Goal: Information Seeking & Learning: Check status

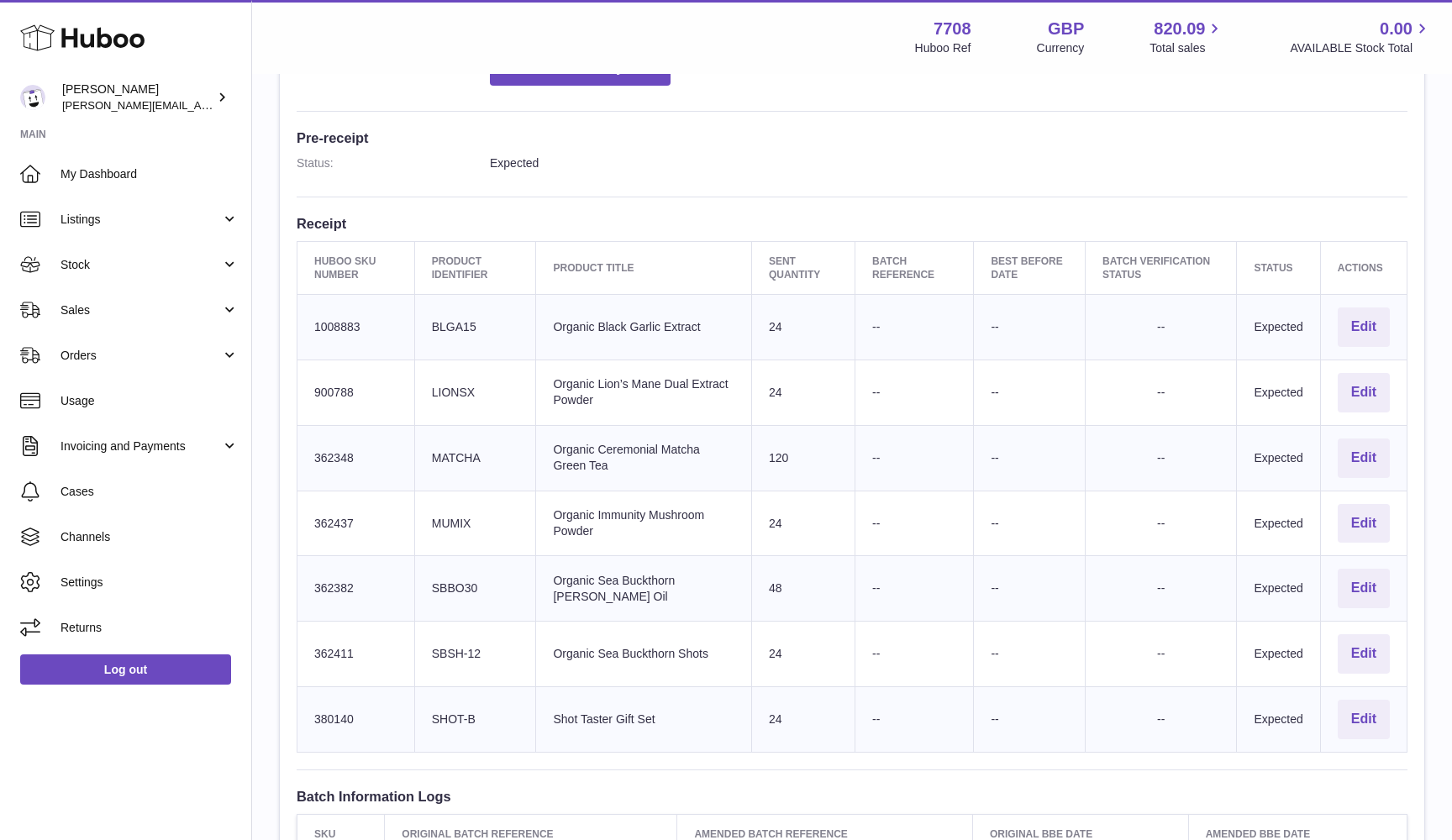
click at [456, 700] on td "Client Identifier SHOT-B" at bounding box center [475, 718] width 122 height 65
click at [453, 638] on td "Client Identifier SBSH-12" at bounding box center [475, 654] width 122 height 65
click at [449, 574] on td "Client Identifier SBBO30" at bounding box center [475, 588] width 122 height 65
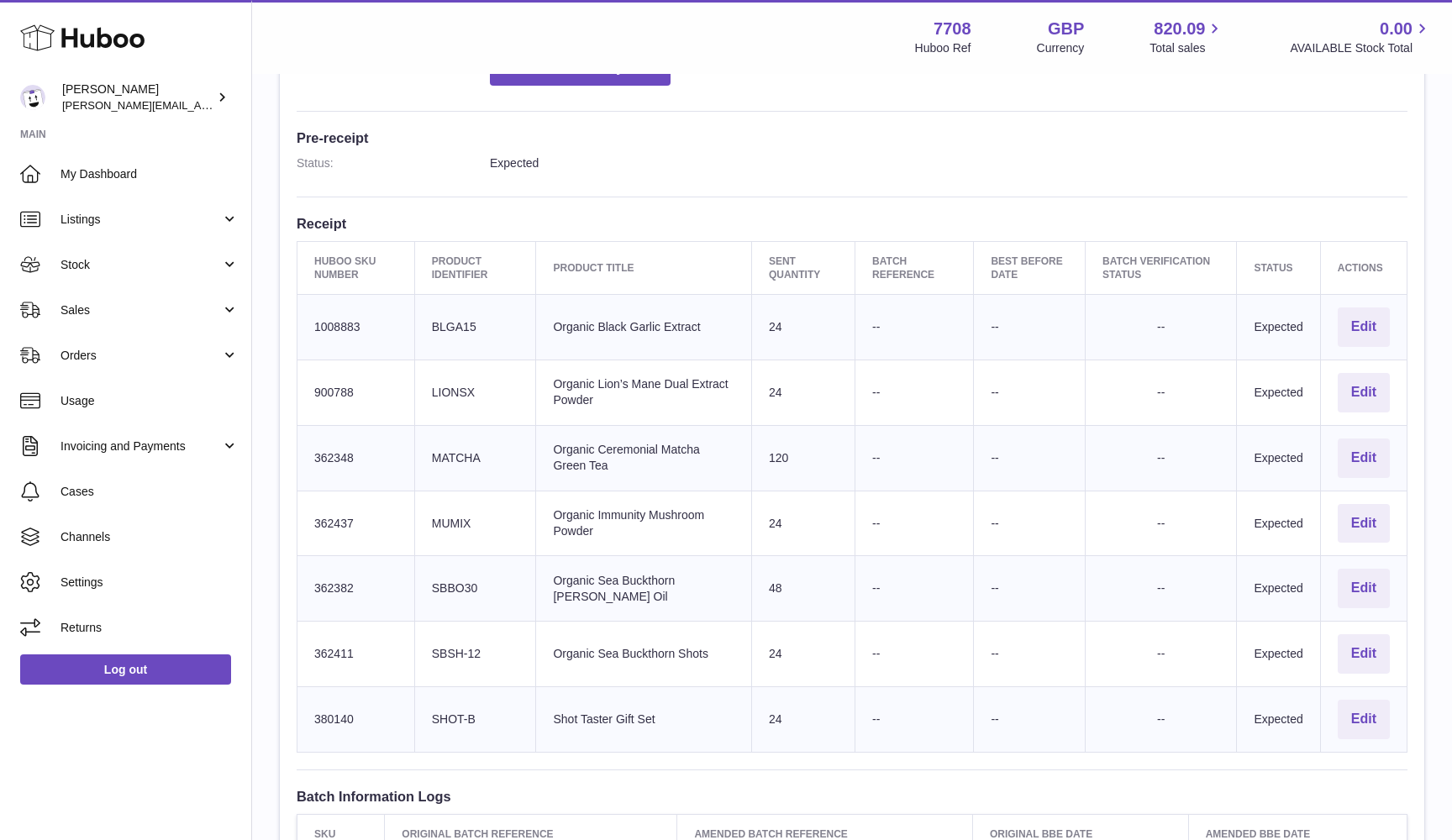
click at [449, 574] on td "Client Identifier SBBO30" at bounding box center [475, 588] width 122 height 65
click at [450, 513] on td "Client Identifier MUMIX" at bounding box center [475, 522] width 122 height 65
click at [443, 446] on td "Client Identifier MATCHA" at bounding box center [475, 457] width 122 height 65
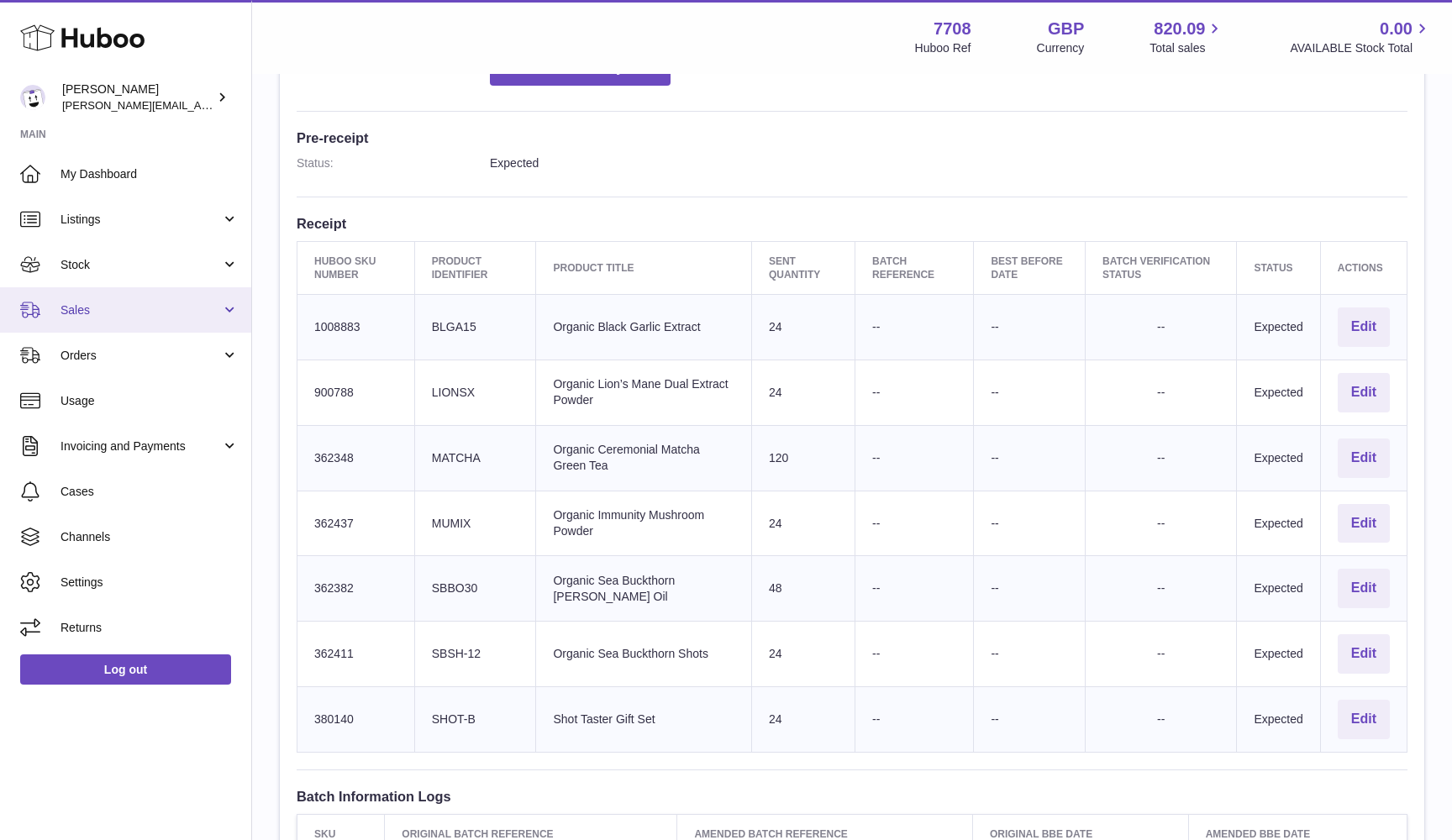
click at [96, 310] on span "Sales" at bounding box center [141, 309] width 161 height 16
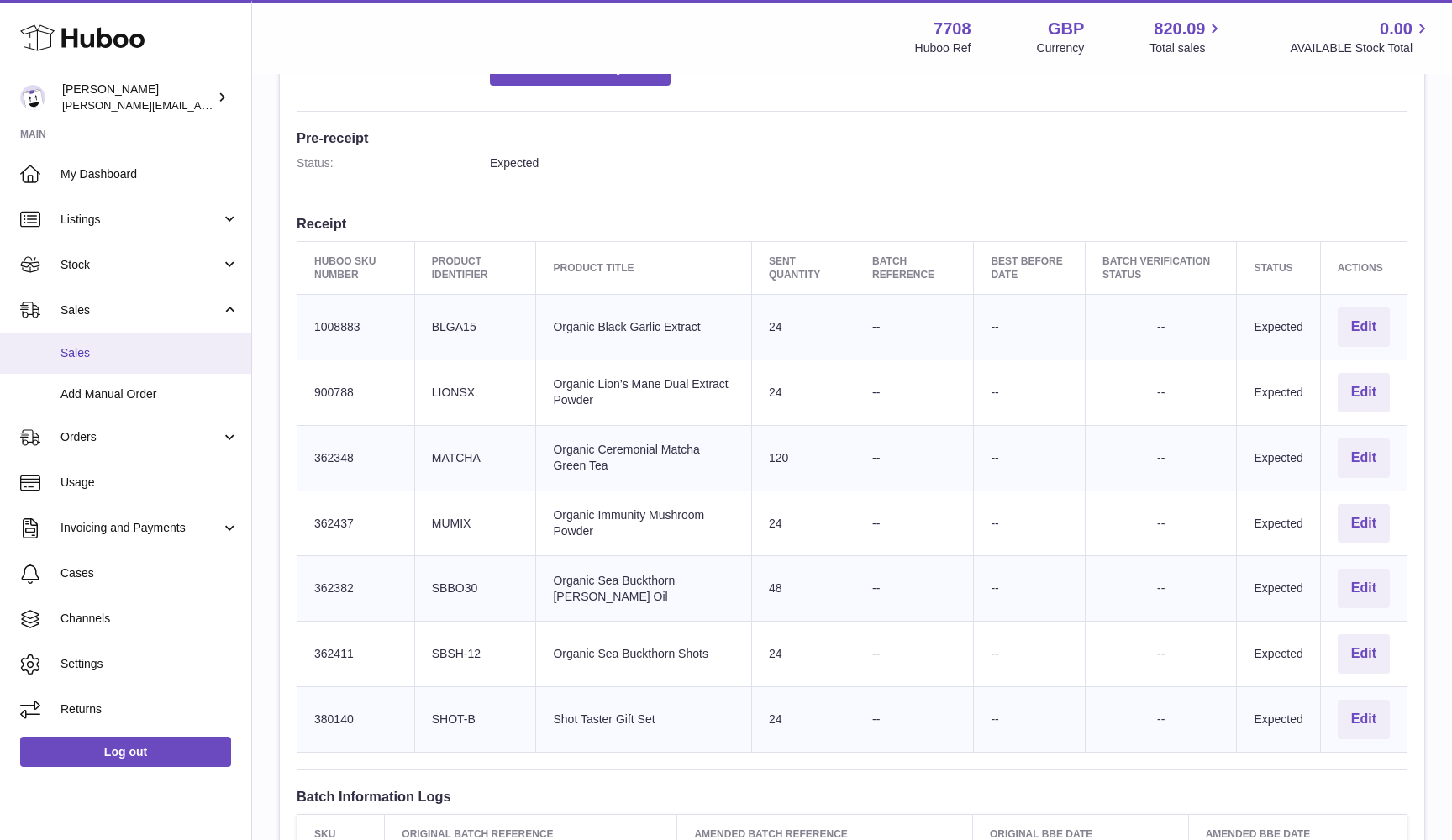
click at [89, 333] on link "Sales" at bounding box center [126, 353] width 252 height 41
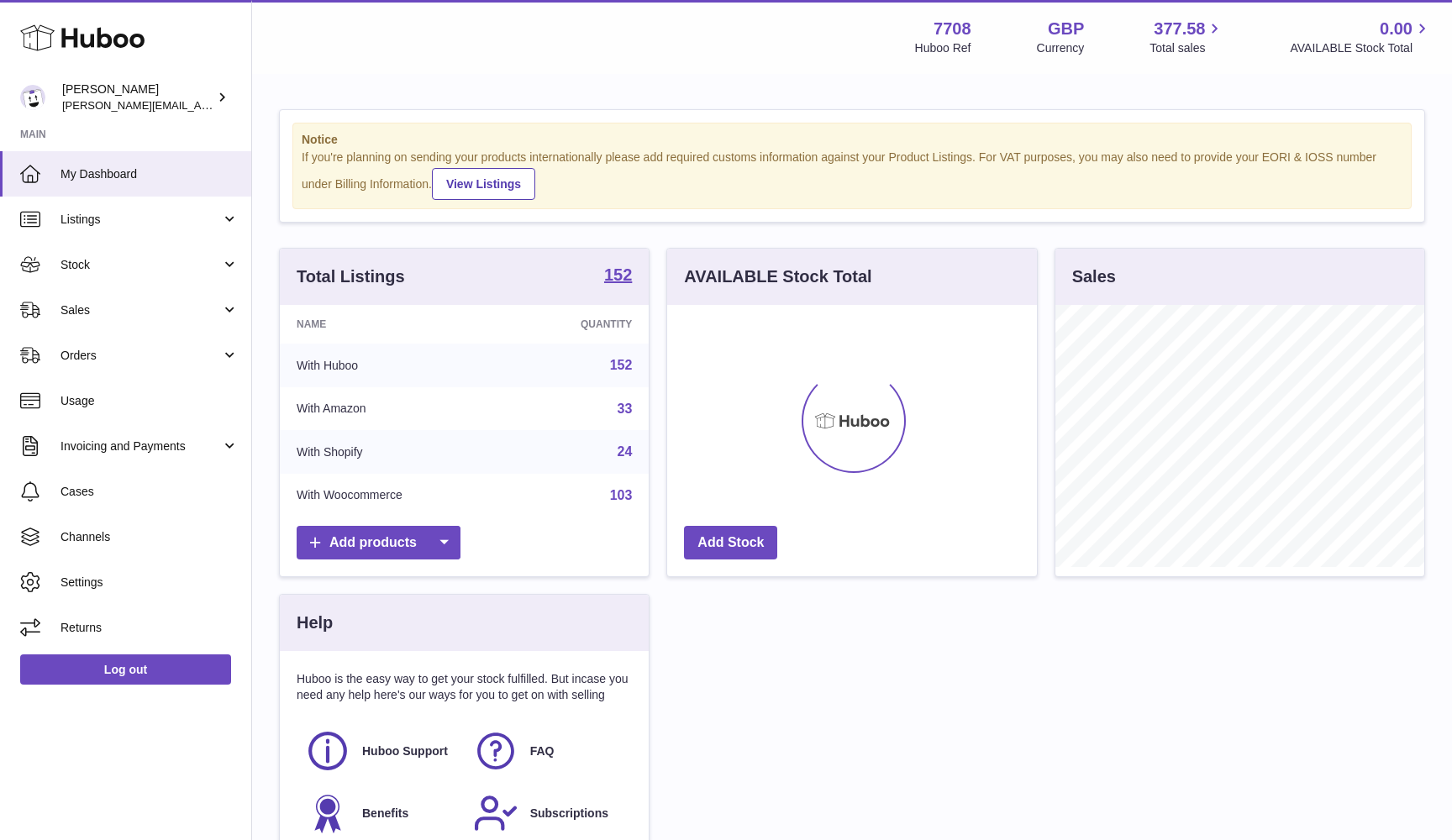
scroll to position [262, 370]
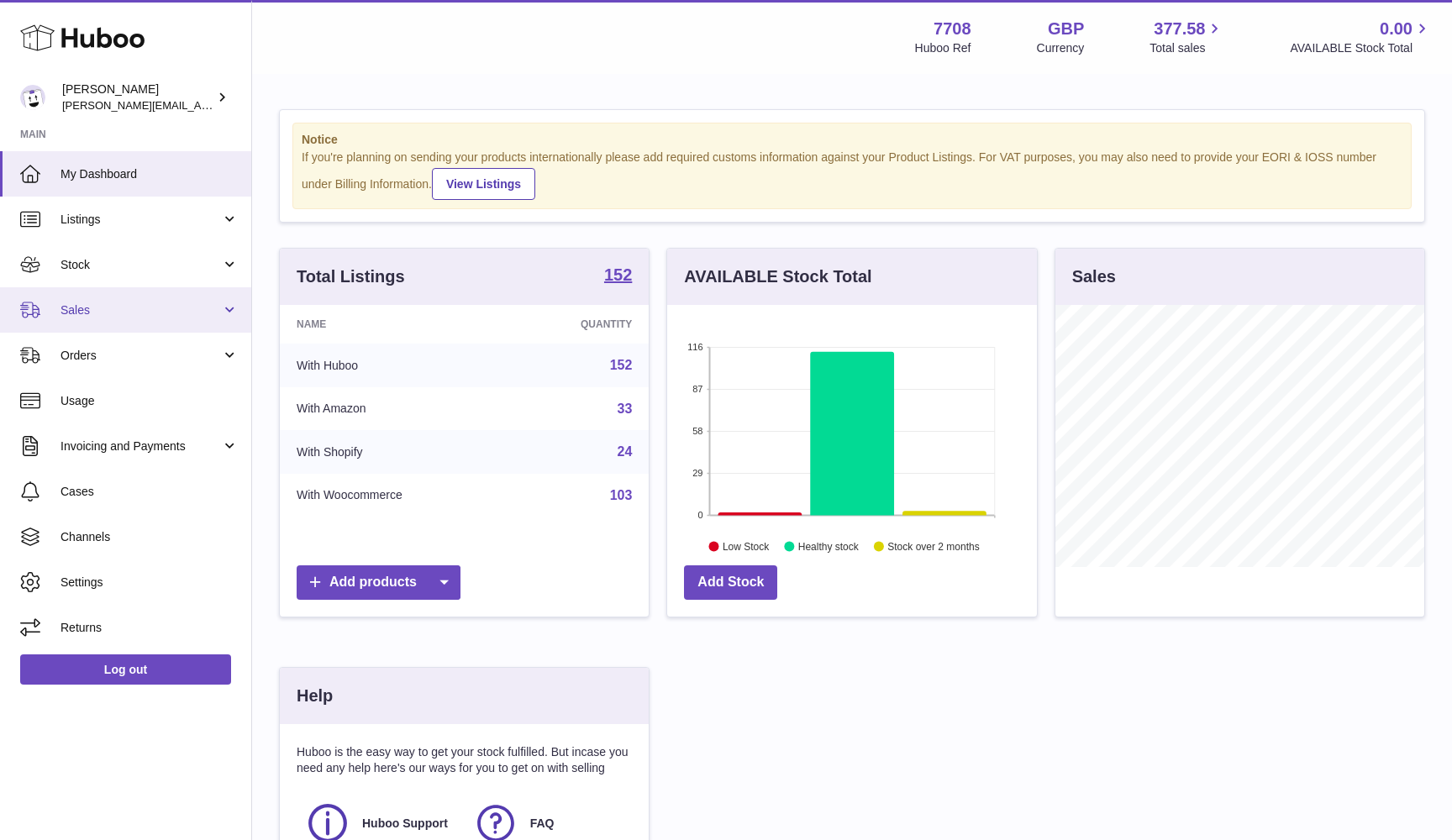
click at [118, 317] on link "Sales" at bounding box center [126, 309] width 252 height 45
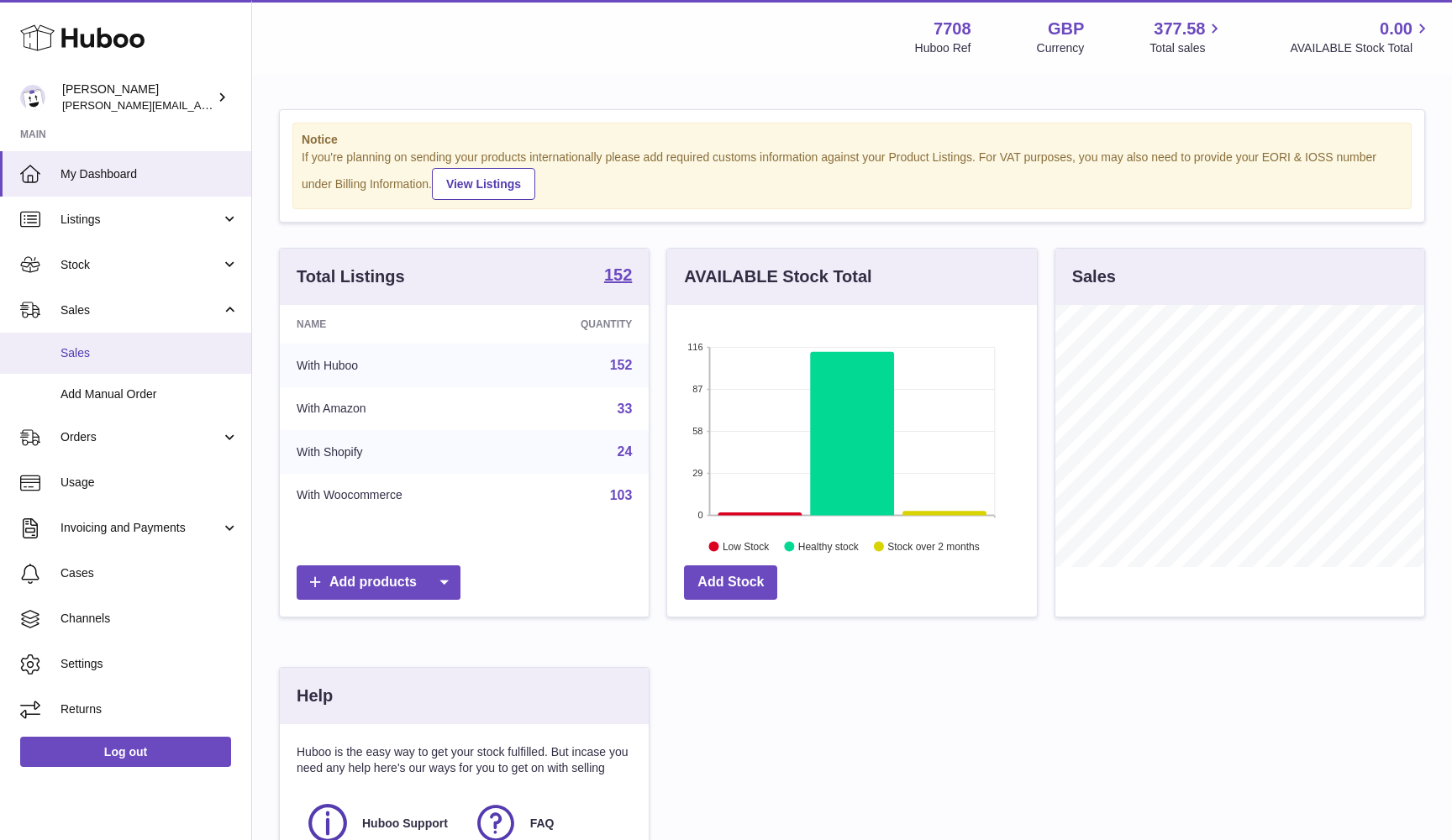
click at [118, 351] on span "Sales" at bounding box center [150, 353] width 178 height 16
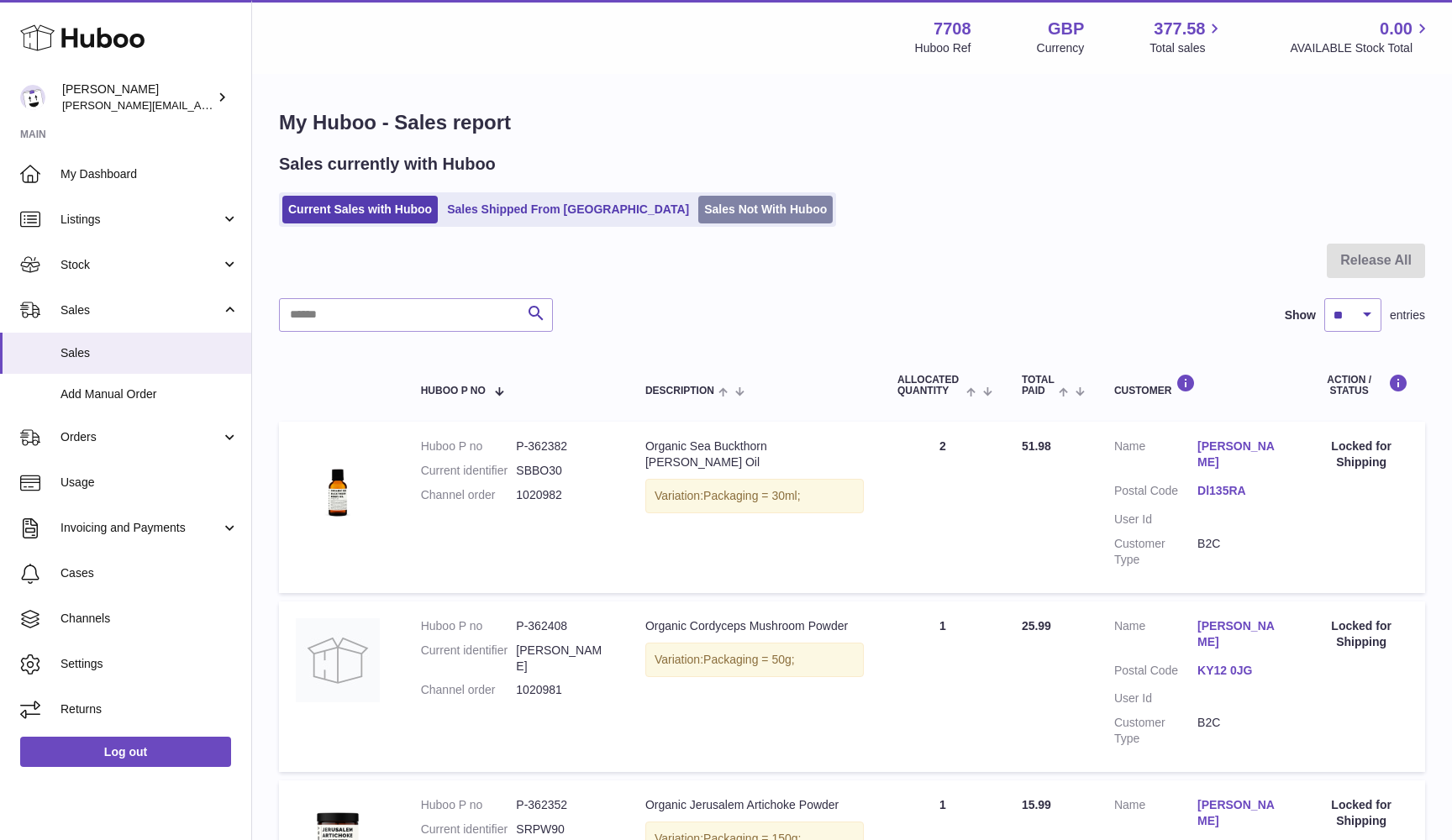
click at [698, 197] on link "Sales Not With Huboo" at bounding box center [765, 209] width 134 height 28
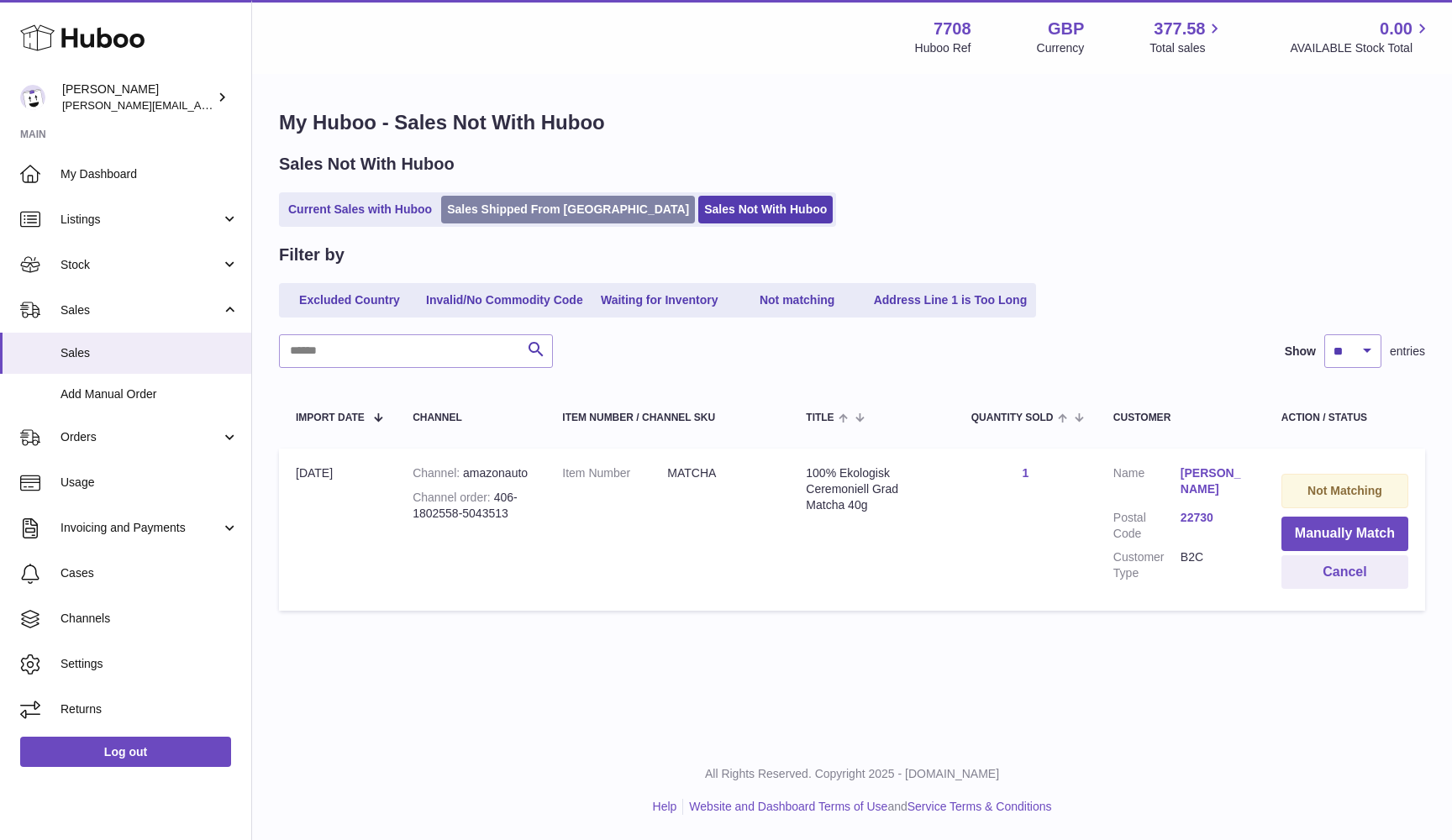
click at [521, 209] on link "Sales Shipped From Huboo" at bounding box center [568, 209] width 253 height 28
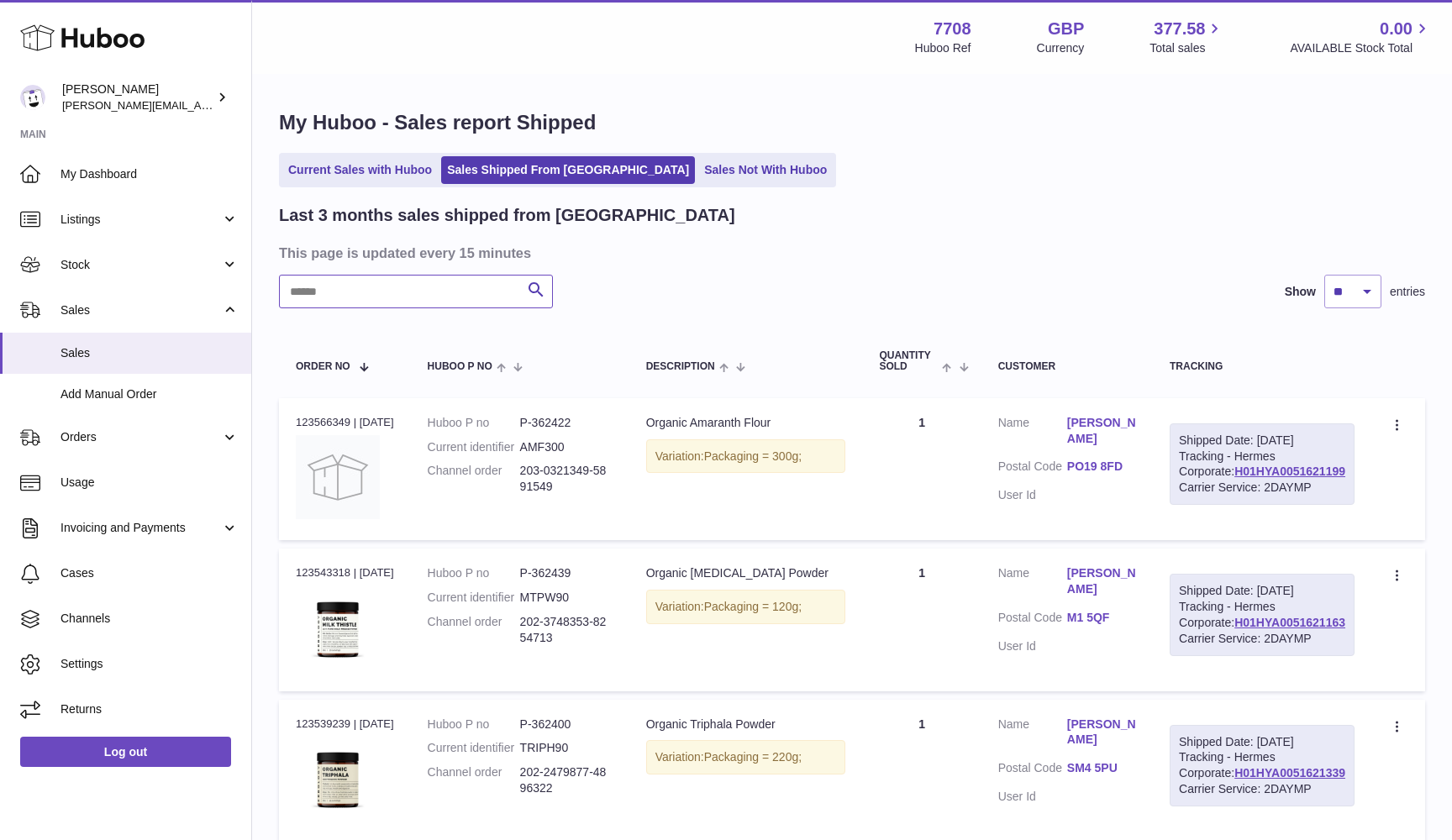
click at [351, 292] on input "text" at bounding box center [416, 291] width 274 height 34
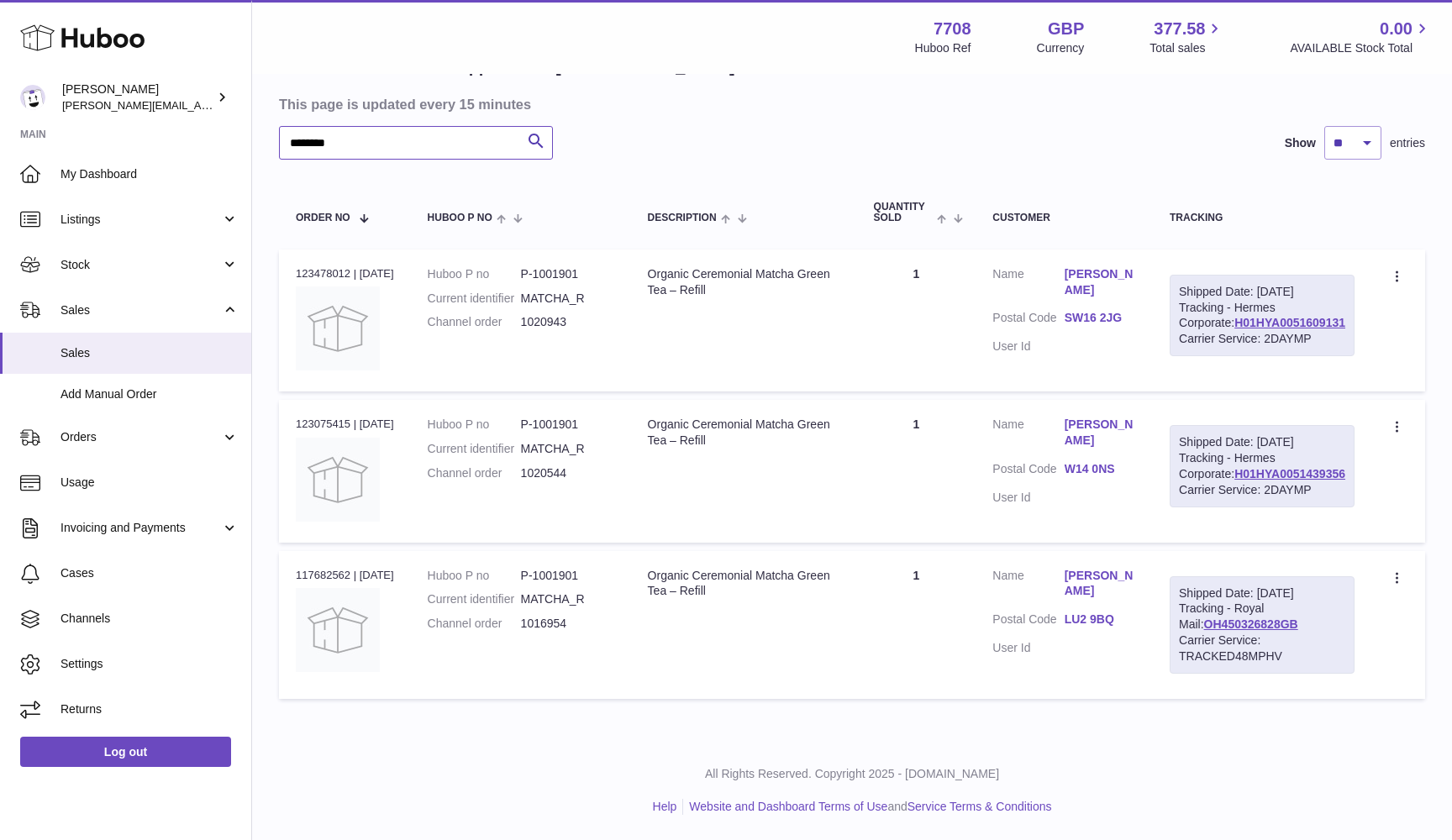
scroll to position [167, 0]
drag, startPoint x: 532, startPoint y: 301, endPoint x: 586, endPoint y: 301, distance: 54.0
click at [586, 301] on dl "Huboo P no P-1001901 Current identifier MATCHA_R Channel order 1020943" at bounding box center [521, 303] width 186 height 73
click at [550, 314] on dd "1020943" at bounding box center [568, 321] width 94 height 16
drag, startPoint x: 534, startPoint y: 301, endPoint x: 580, endPoint y: 300, distance: 46.0
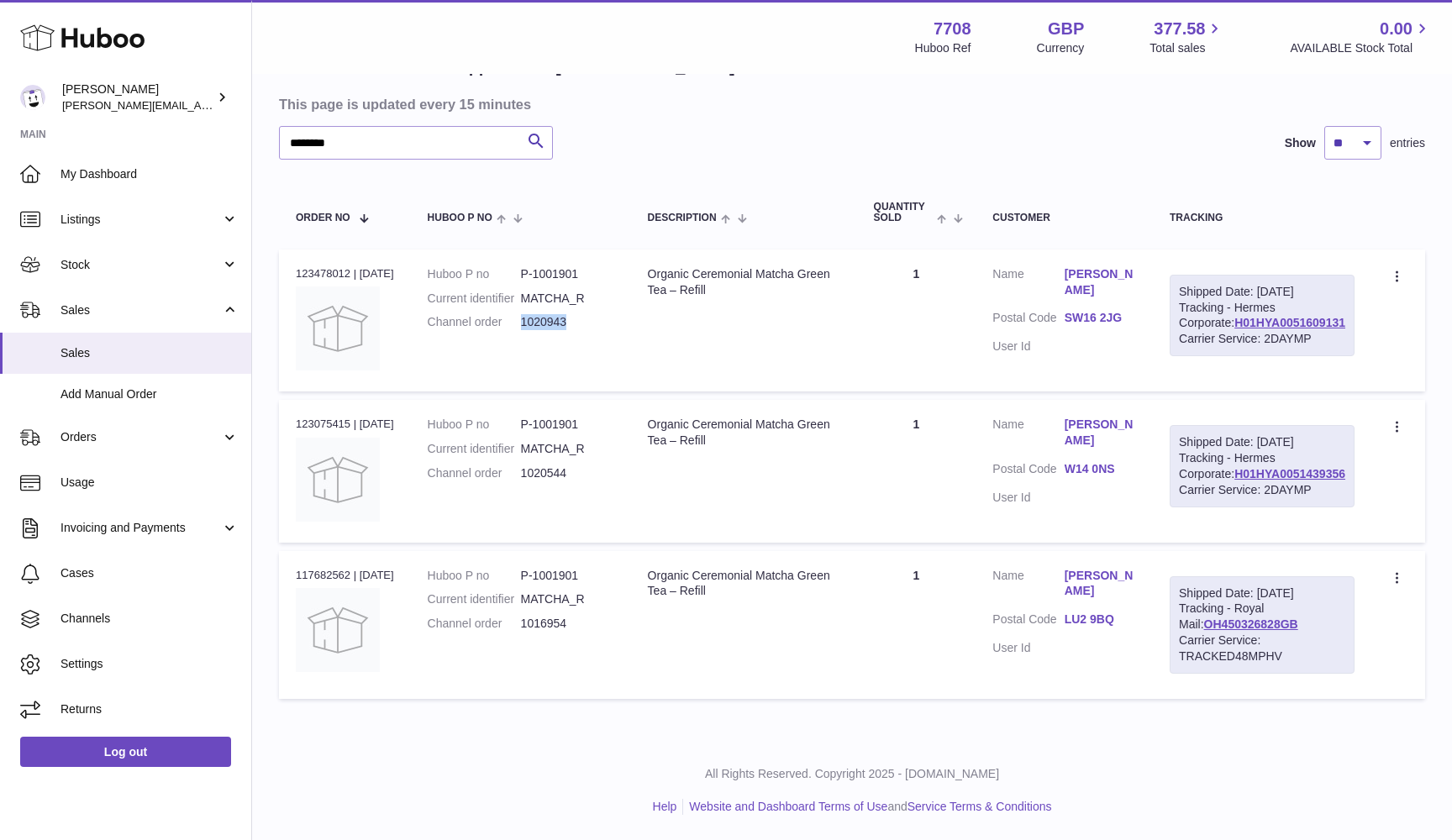
click at [580, 314] on dd "1020943" at bounding box center [568, 321] width 94 height 16
copy dd "1020943"
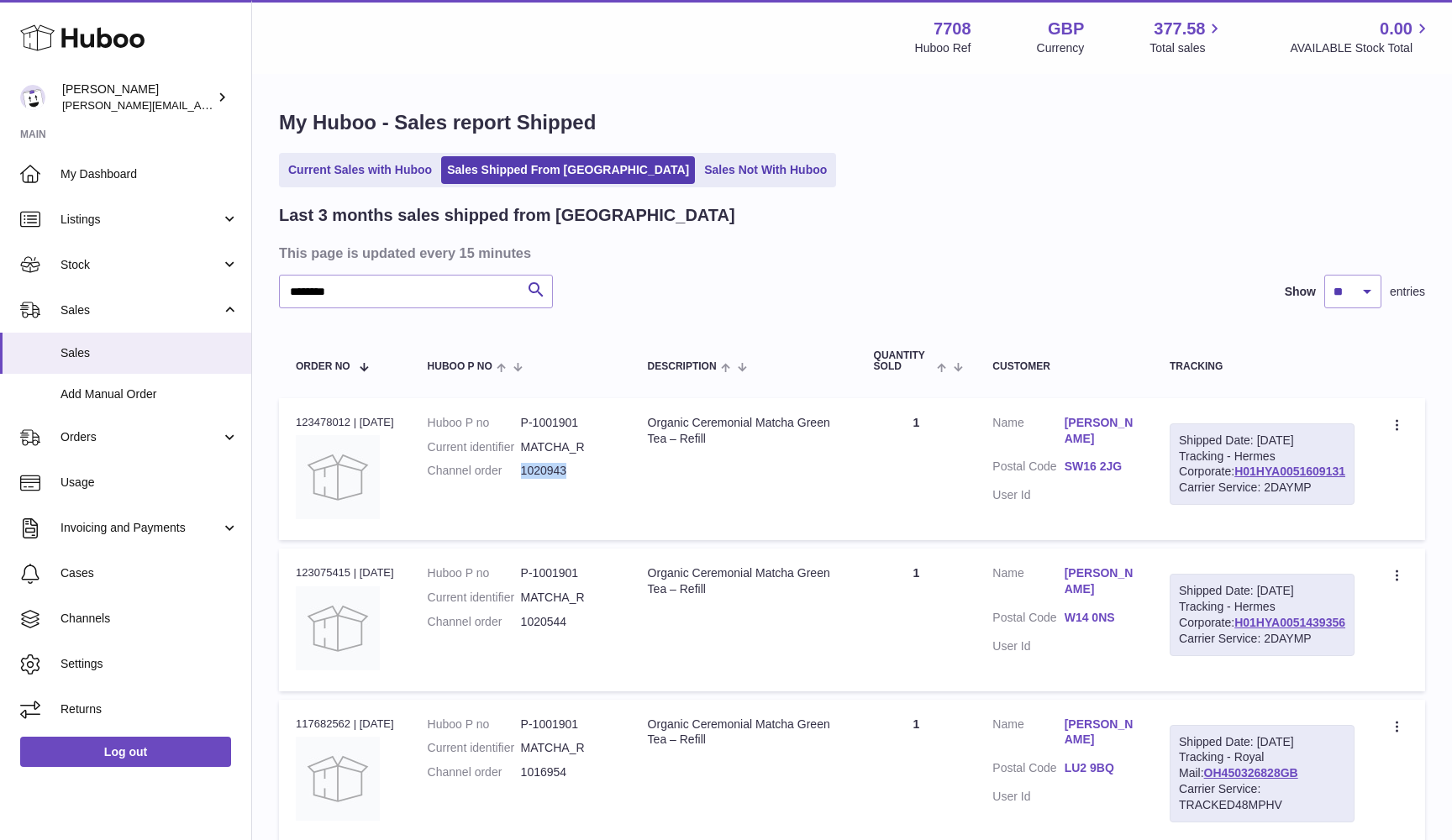
scroll to position [0, 0]
click at [557, 630] on dd "1020544" at bounding box center [568, 622] width 94 height 16
copy dd "1020544"
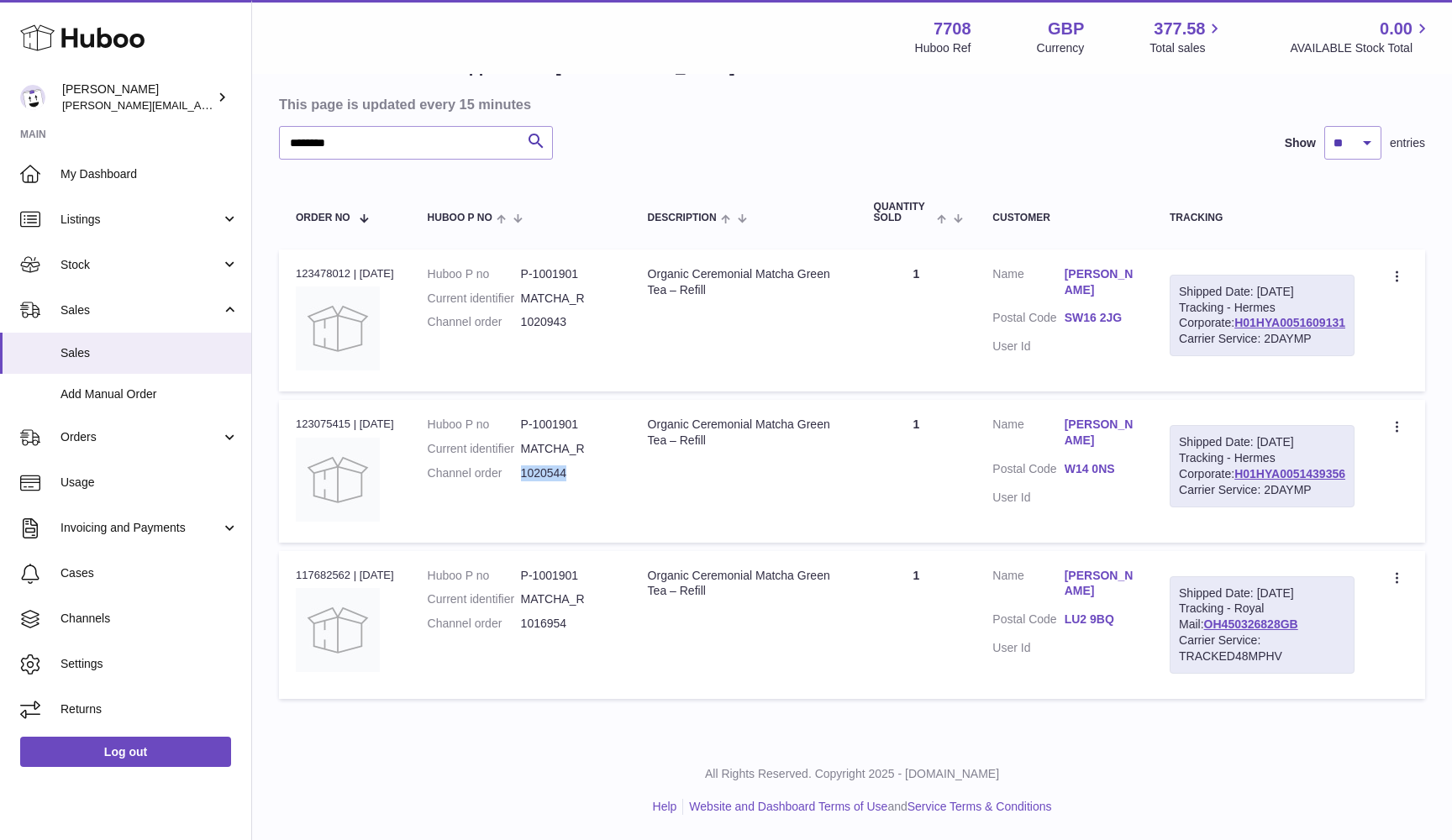
scroll to position [237, 0]
click at [547, 616] on dd "1016954" at bounding box center [568, 623] width 94 height 16
copy dd "1016954"
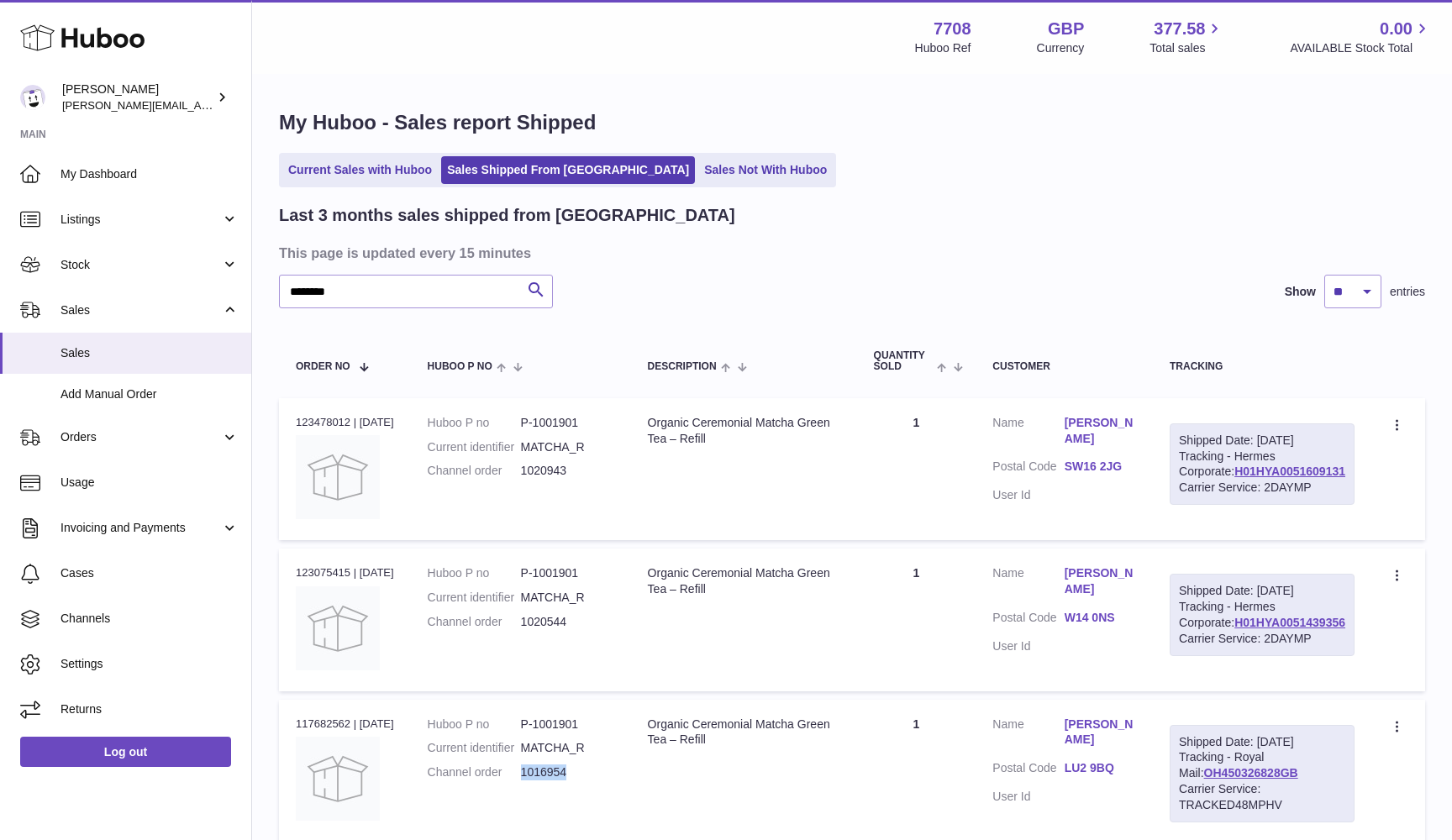
scroll to position [0, 0]
drag, startPoint x: 338, startPoint y: 296, endPoint x: 237, endPoint y: 294, distance: 101.0
click at [237, 294] on div "Huboo Victor victor@erbology.co Main My Dashboard Listings Not with Huboo Listi…" at bounding box center [726, 494] width 1452 height 989
click at [548, 465] on dd "1020826" at bounding box center [568, 470] width 94 height 16
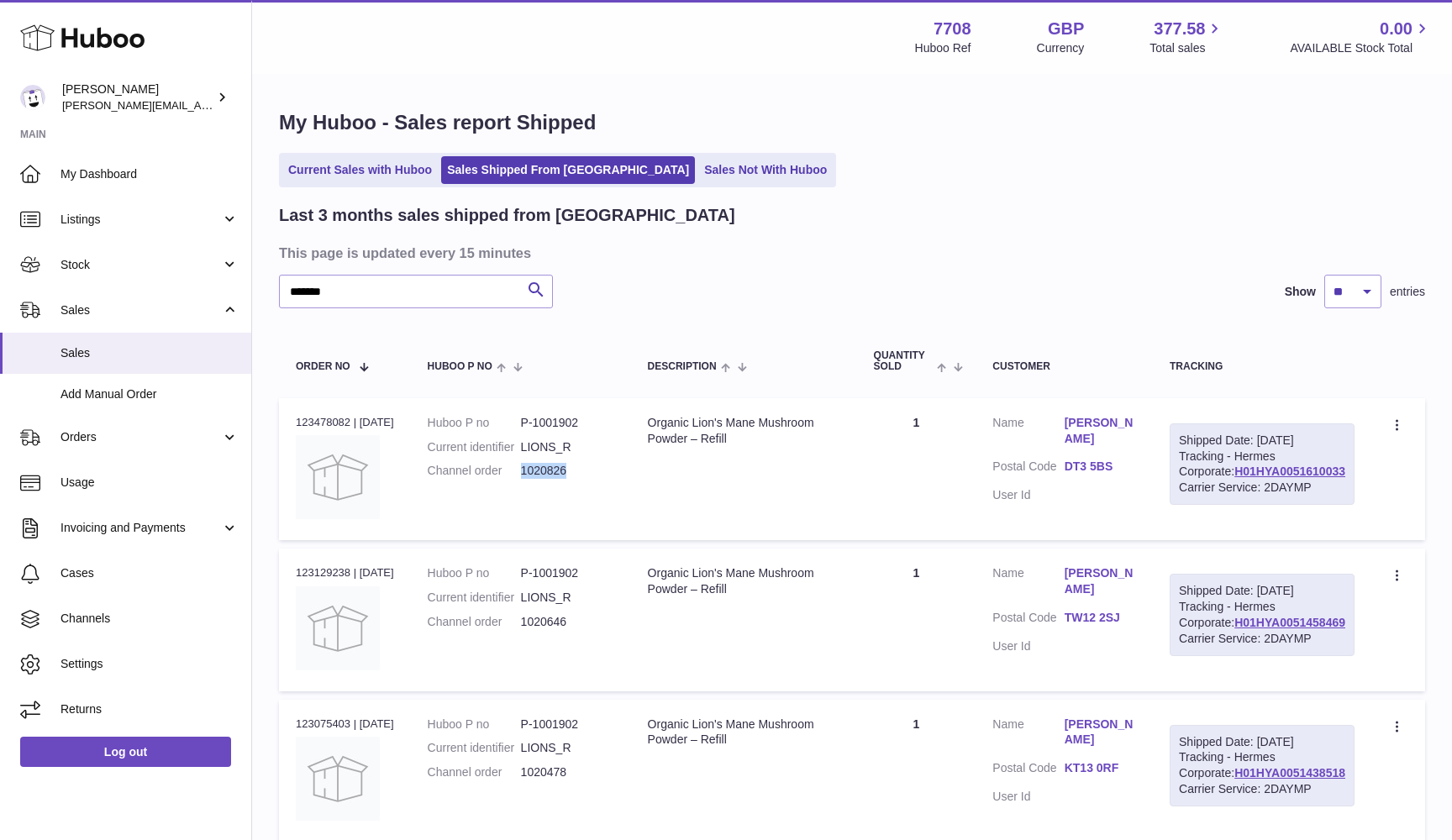
copy dd "1020826"
click at [543, 630] on dd "1020646" at bounding box center [568, 622] width 94 height 16
copy dd "1020646"
click at [548, 780] on dd "1020478" at bounding box center [568, 772] width 94 height 16
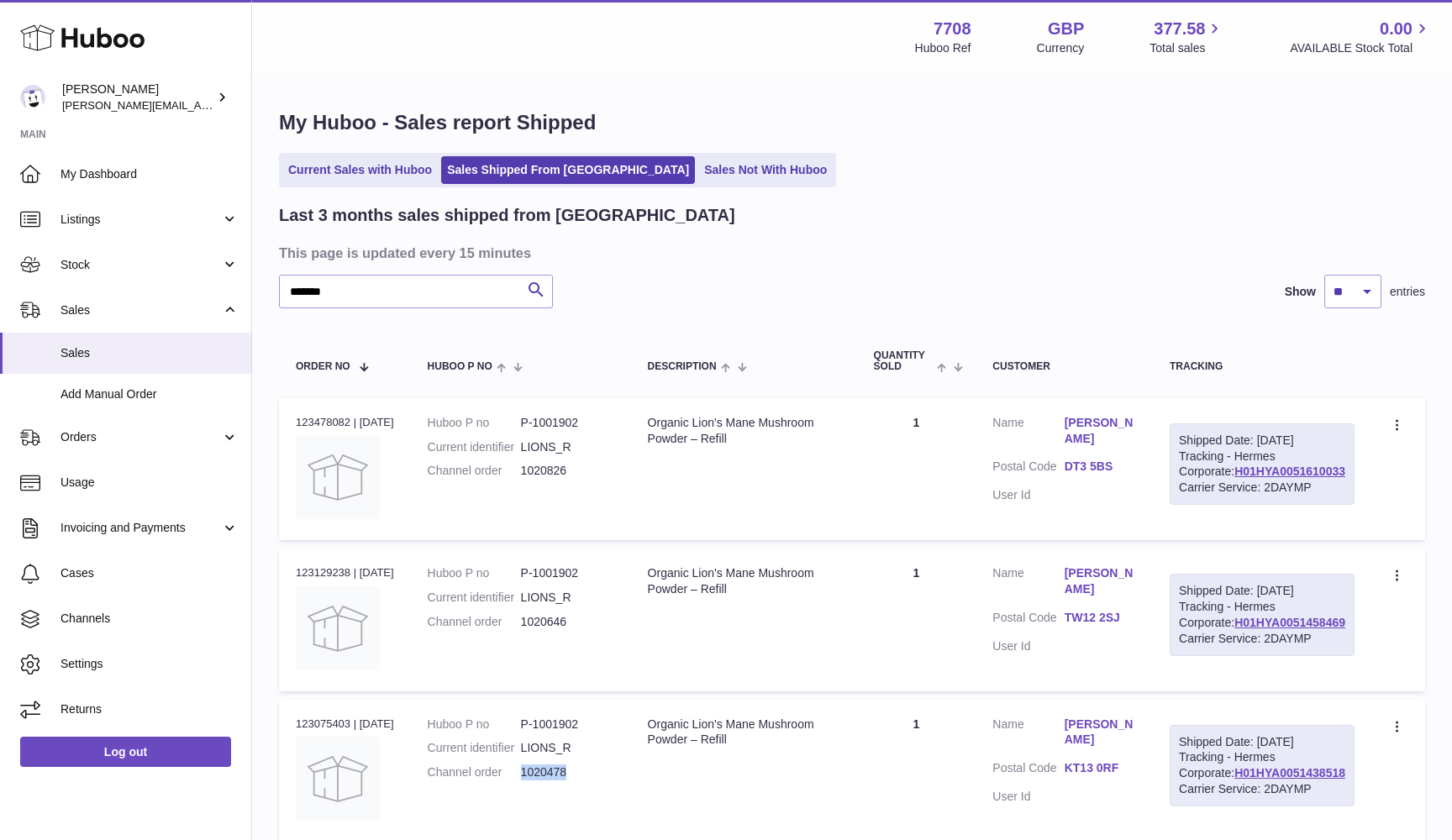
click at [548, 780] on dd "1020478" at bounding box center [568, 772] width 94 height 16
copy dd "1020478"
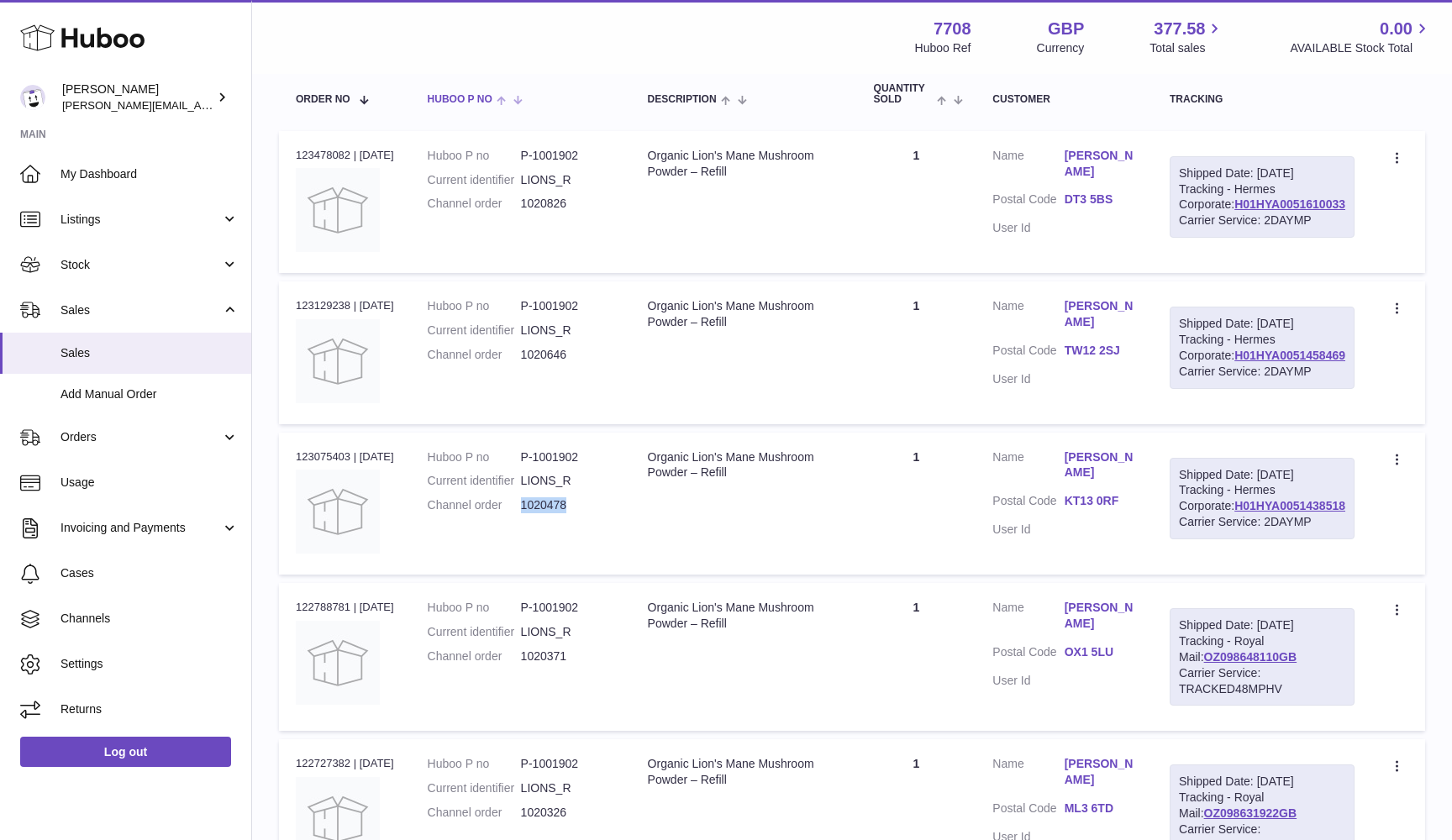
scroll to position [355, 0]
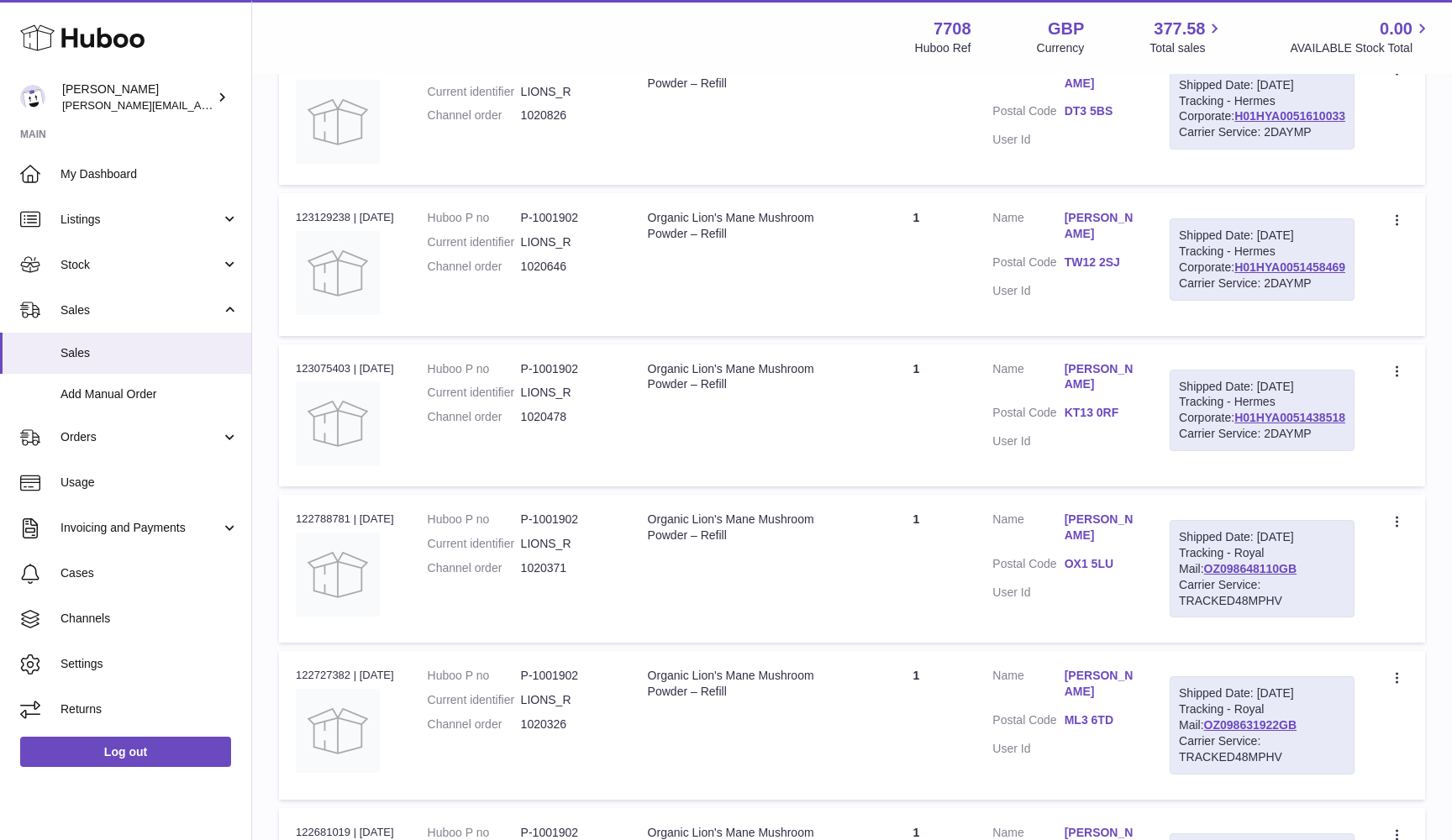
click at [556, 577] on dd "1020371" at bounding box center [568, 567] width 94 height 16
copy dd "1020371"
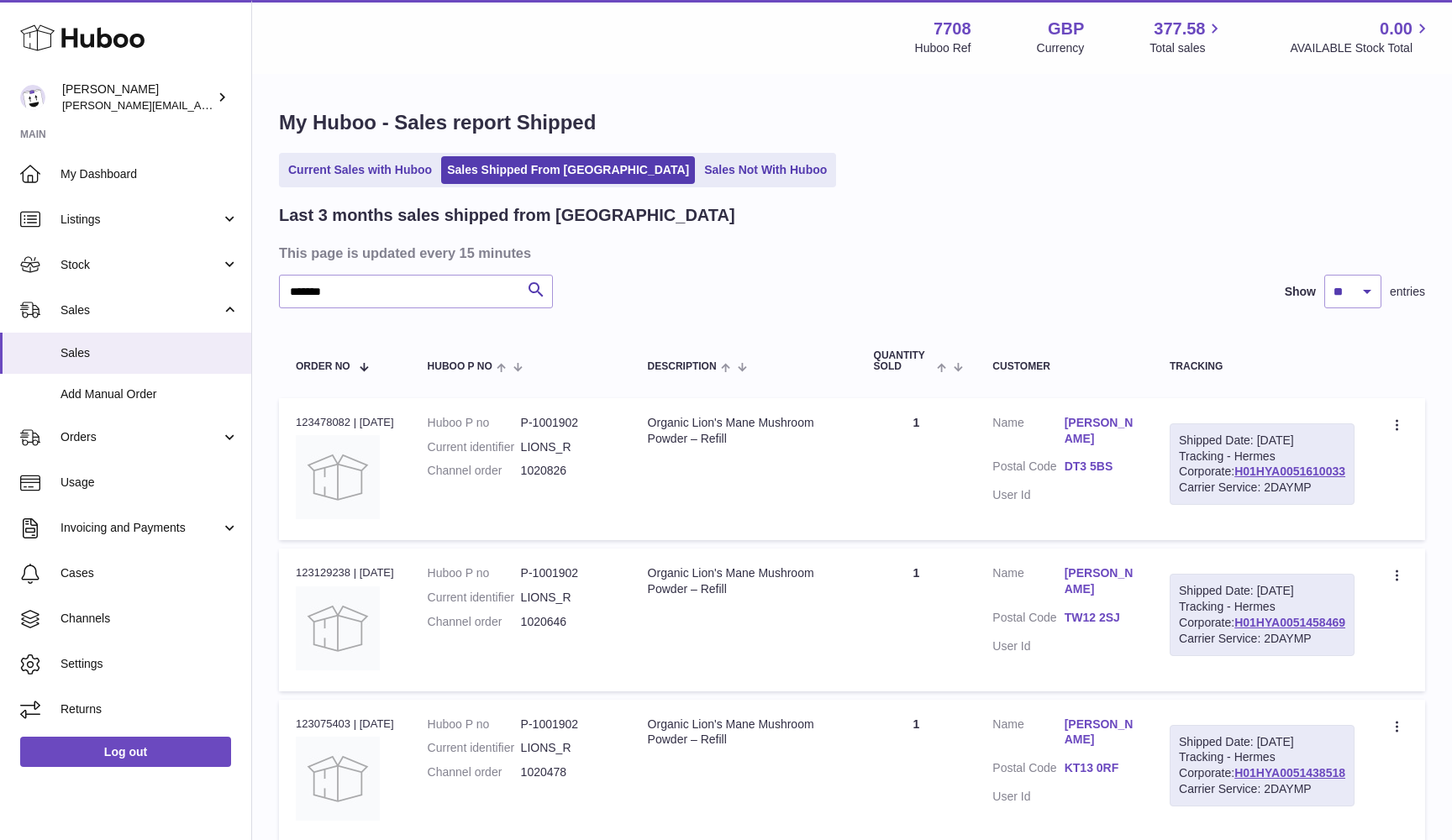
scroll to position [0, 0]
drag, startPoint x: 324, startPoint y: 291, endPoint x: 223, endPoint y: 291, distance: 101.0
type input "********"
click at [549, 469] on dd "1020943" at bounding box center [568, 470] width 94 height 16
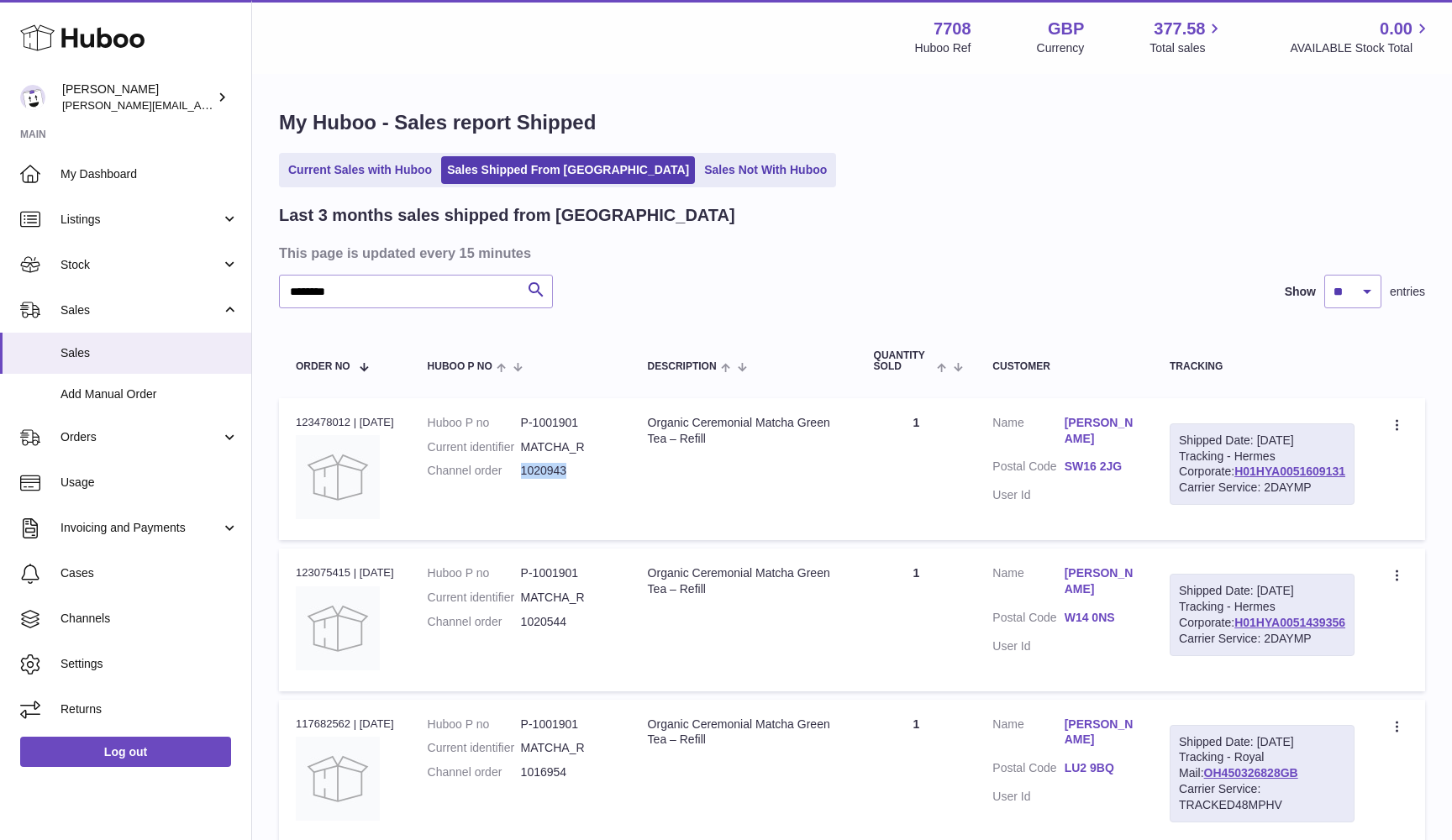
click at [549, 469] on dd "1020943" at bounding box center [568, 470] width 94 height 16
copy dd "1020943"
click at [748, 175] on div "Current Sales with Huboo Sales Shipped From Huboo Sales Not With Huboo" at bounding box center [852, 171] width 1146 height 35
click at [736, 175] on link "Sales Not With Huboo" at bounding box center [765, 170] width 134 height 28
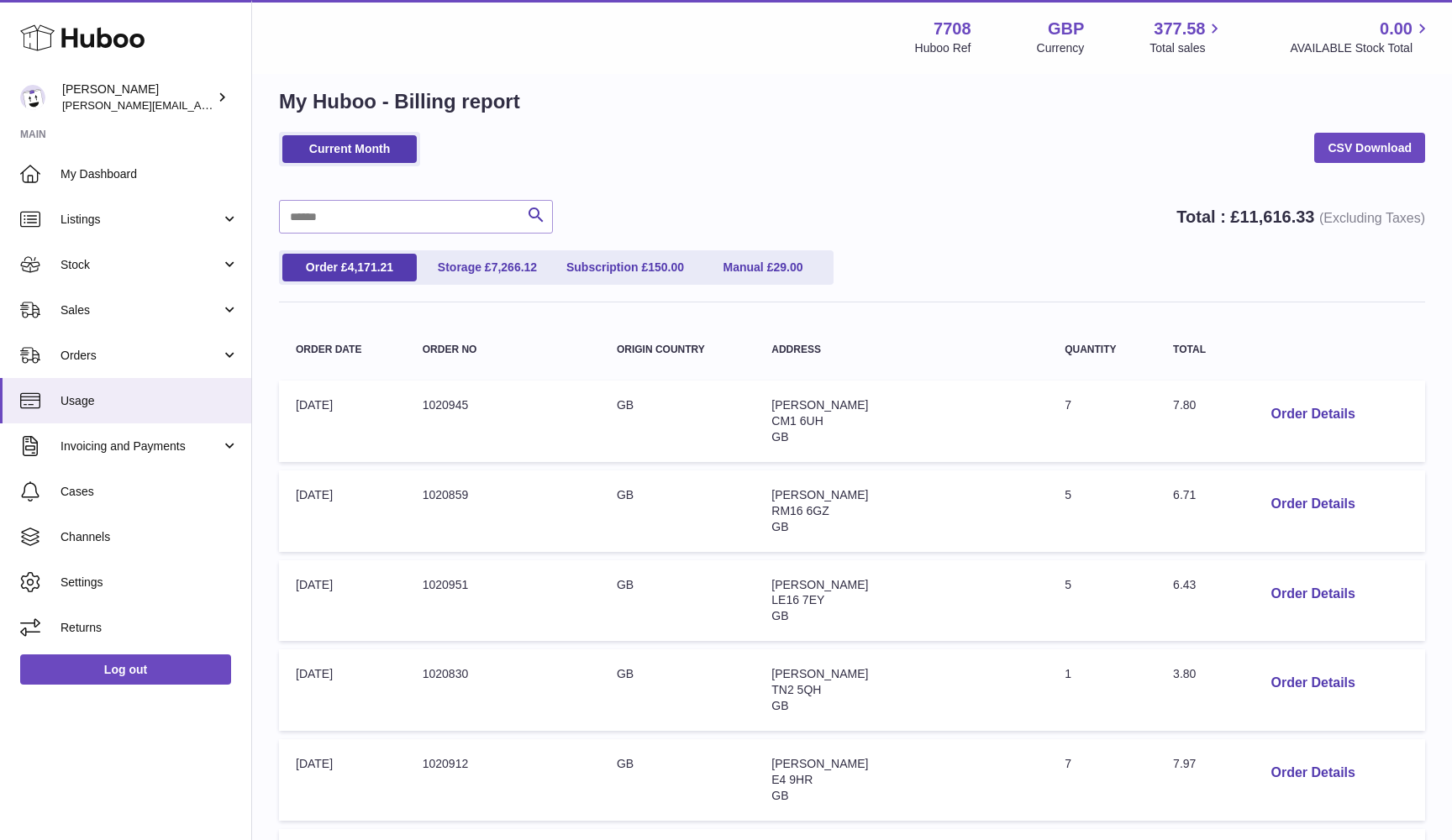
scroll to position [21, 0]
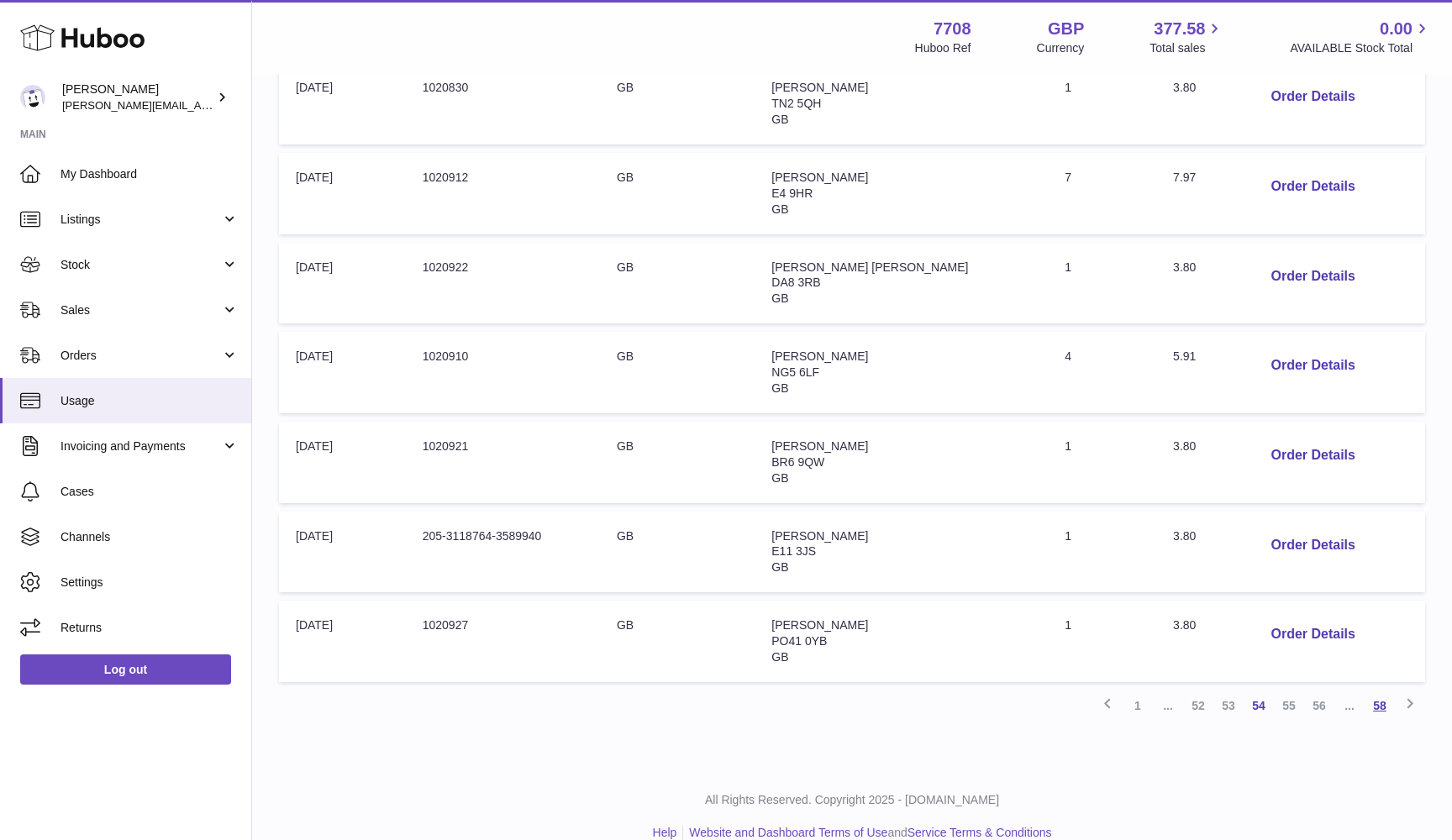
click at [1381, 690] on link "58" at bounding box center [1379, 705] width 30 height 30
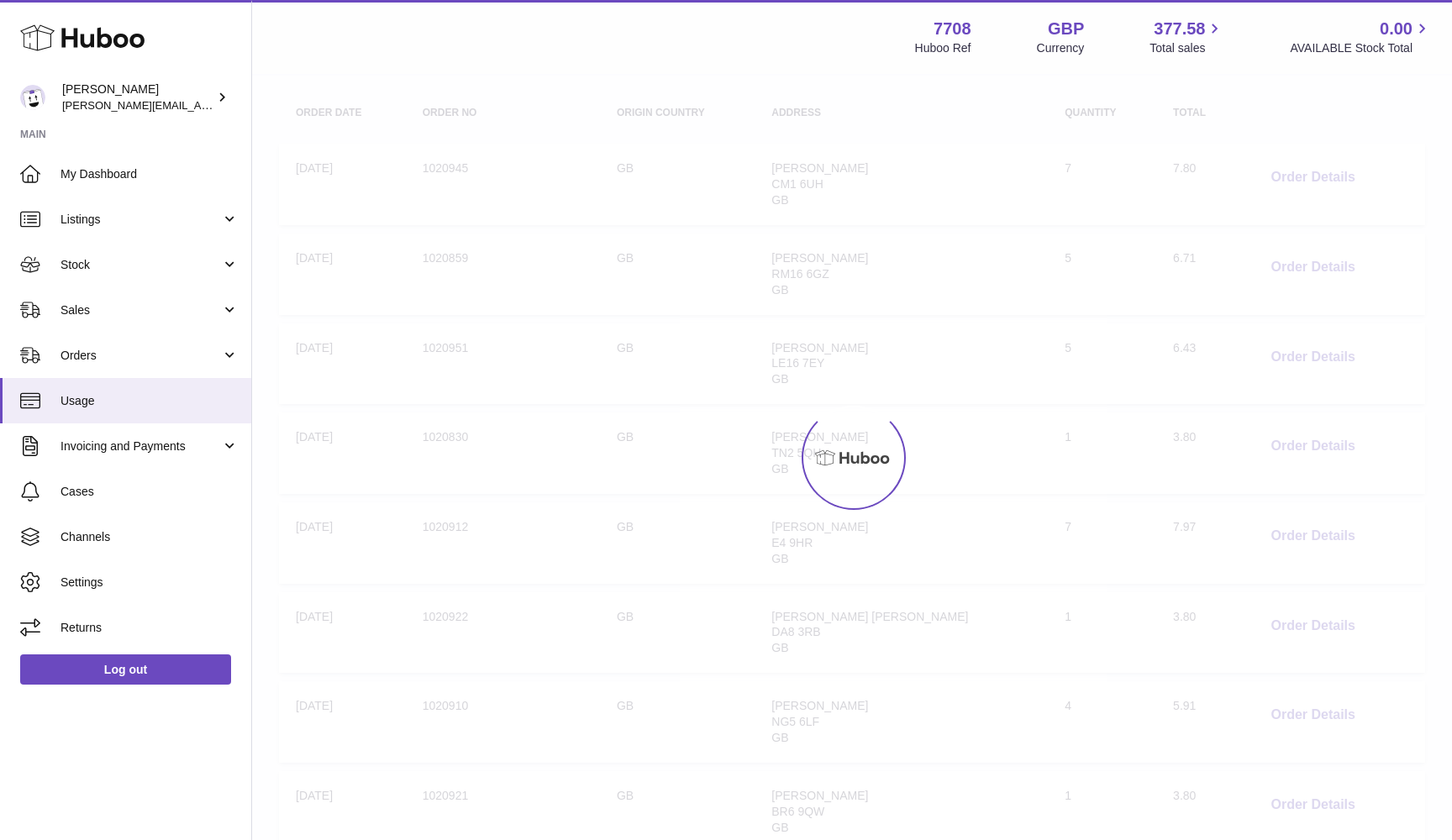
scroll to position [75, 0]
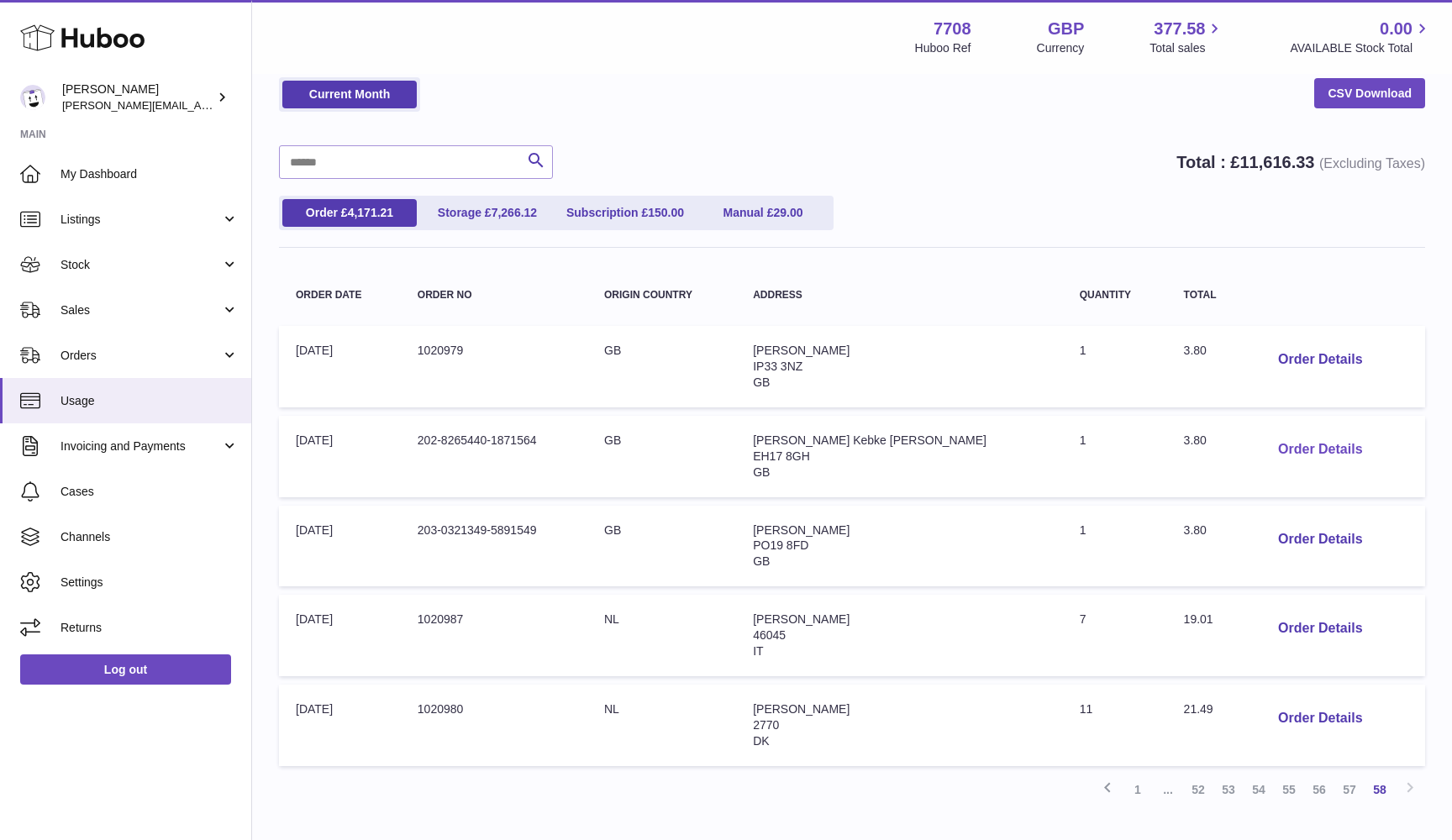
click at [1272, 445] on button "Order Details" at bounding box center [1320, 450] width 111 height 35
click at [1272, 445] on div "× Order Details - 202-8265440-1871564 Description: Huboo 48 Tracked Small packe…" at bounding box center [726, 420] width 1452 height 840
click at [1277, 533] on button "Order Details" at bounding box center [1320, 540] width 111 height 35
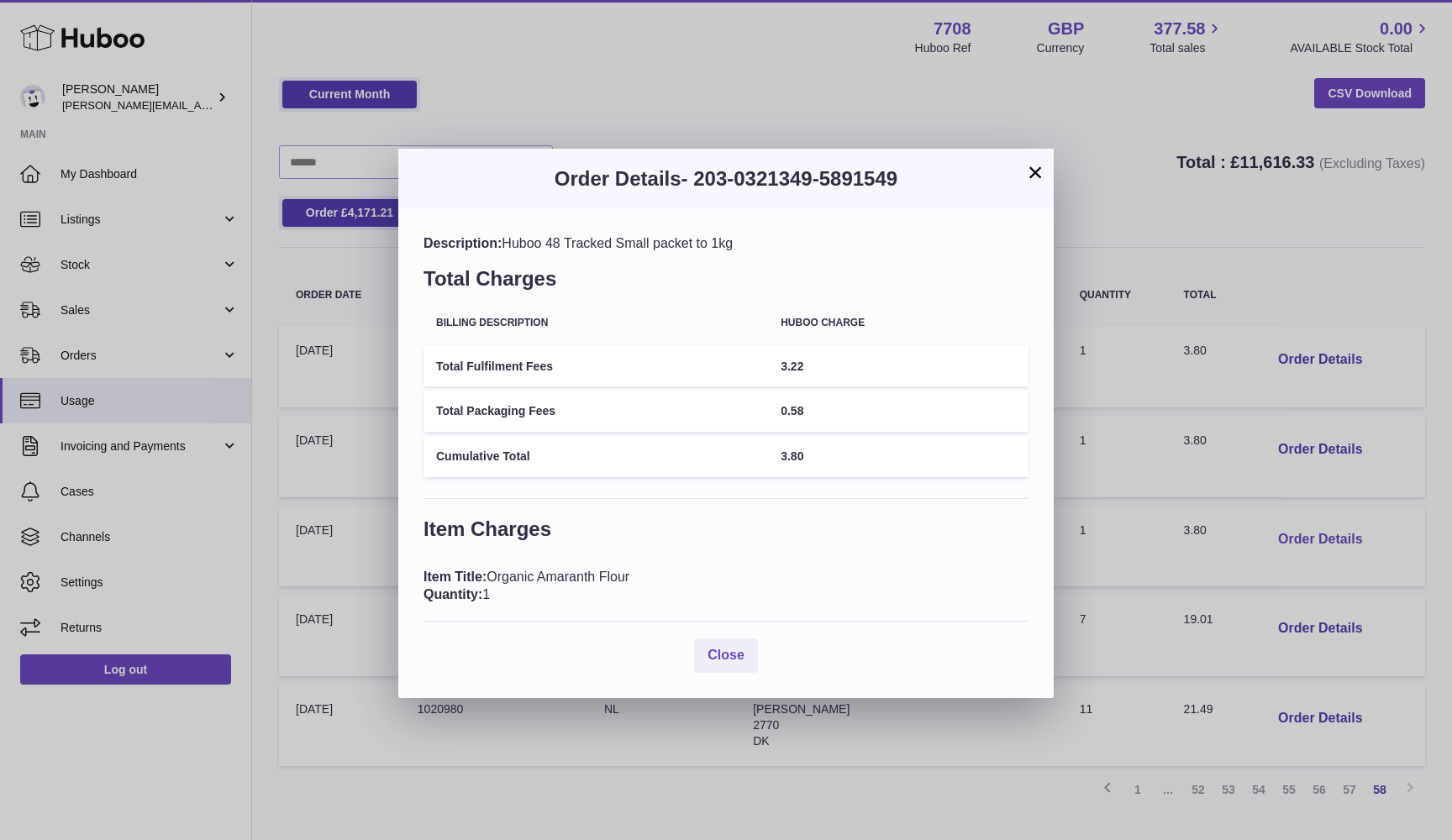
click at [1277, 533] on div "× Order Details - 203-0321349-5891549 Description: Huboo 48 Tracked Small packe…" at bounding box center [726, 420] width 1452 height 840
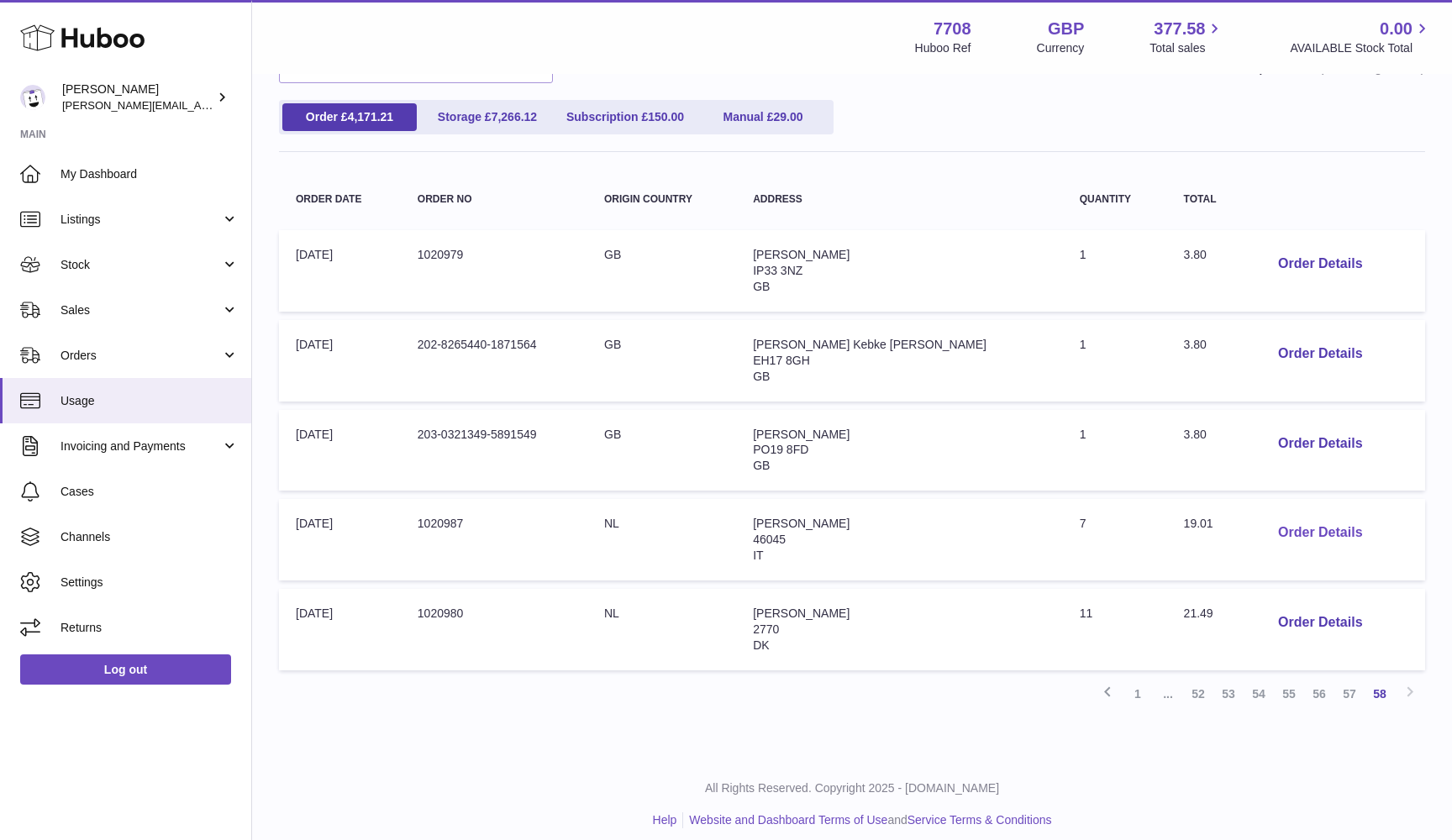
scroll to position [171, 0]
click at [1270, 611] on button "Order Details" at bounding box center [1320, 624] width 111 height 35
click at [1289, 606] on div at bounding box center [726, 420] width 1452 height 840
click at [1346, 680] on link "57" at bounding box center [1349, 694] width 30 height 30
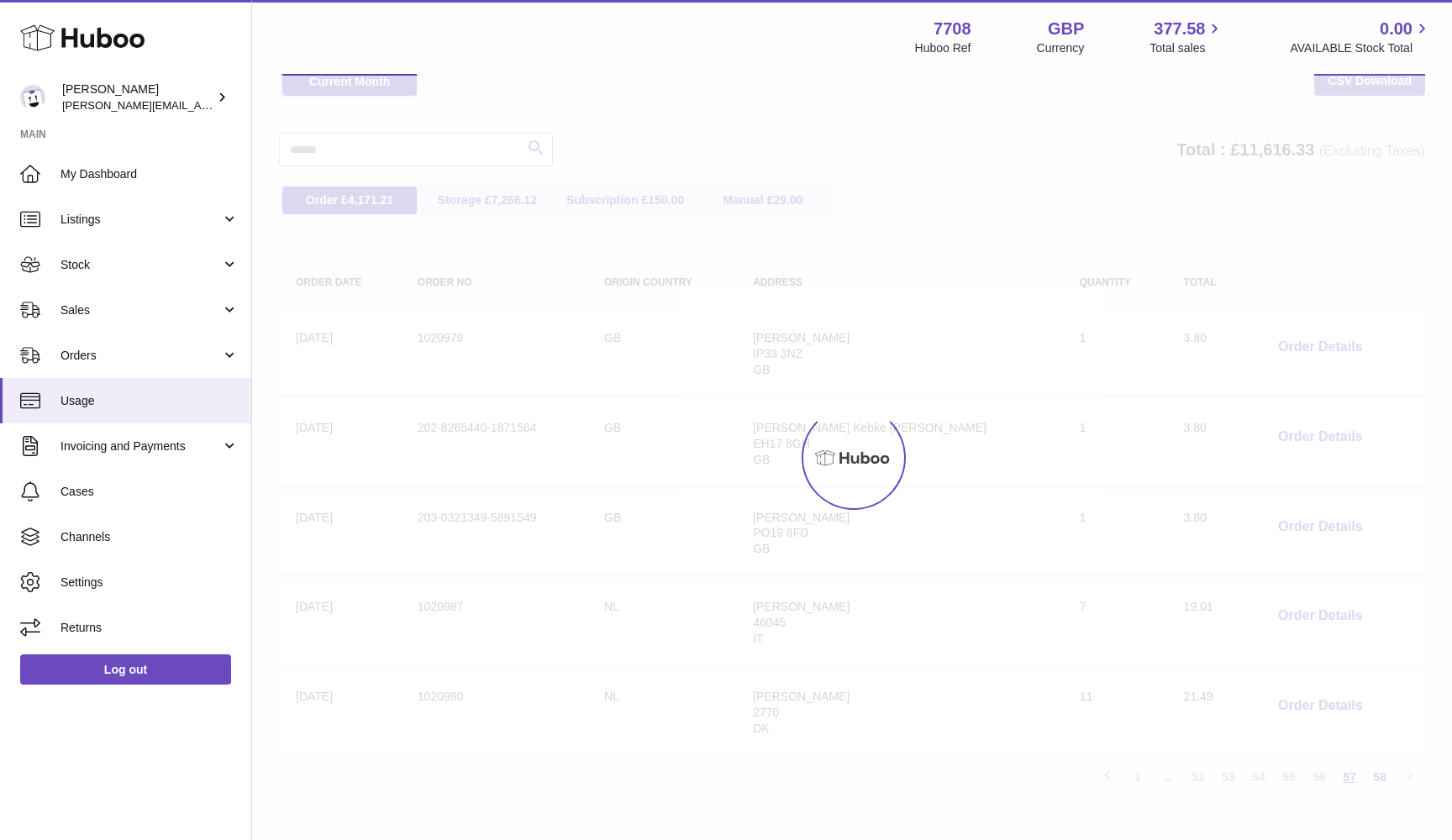
scroll to position [75, 0]
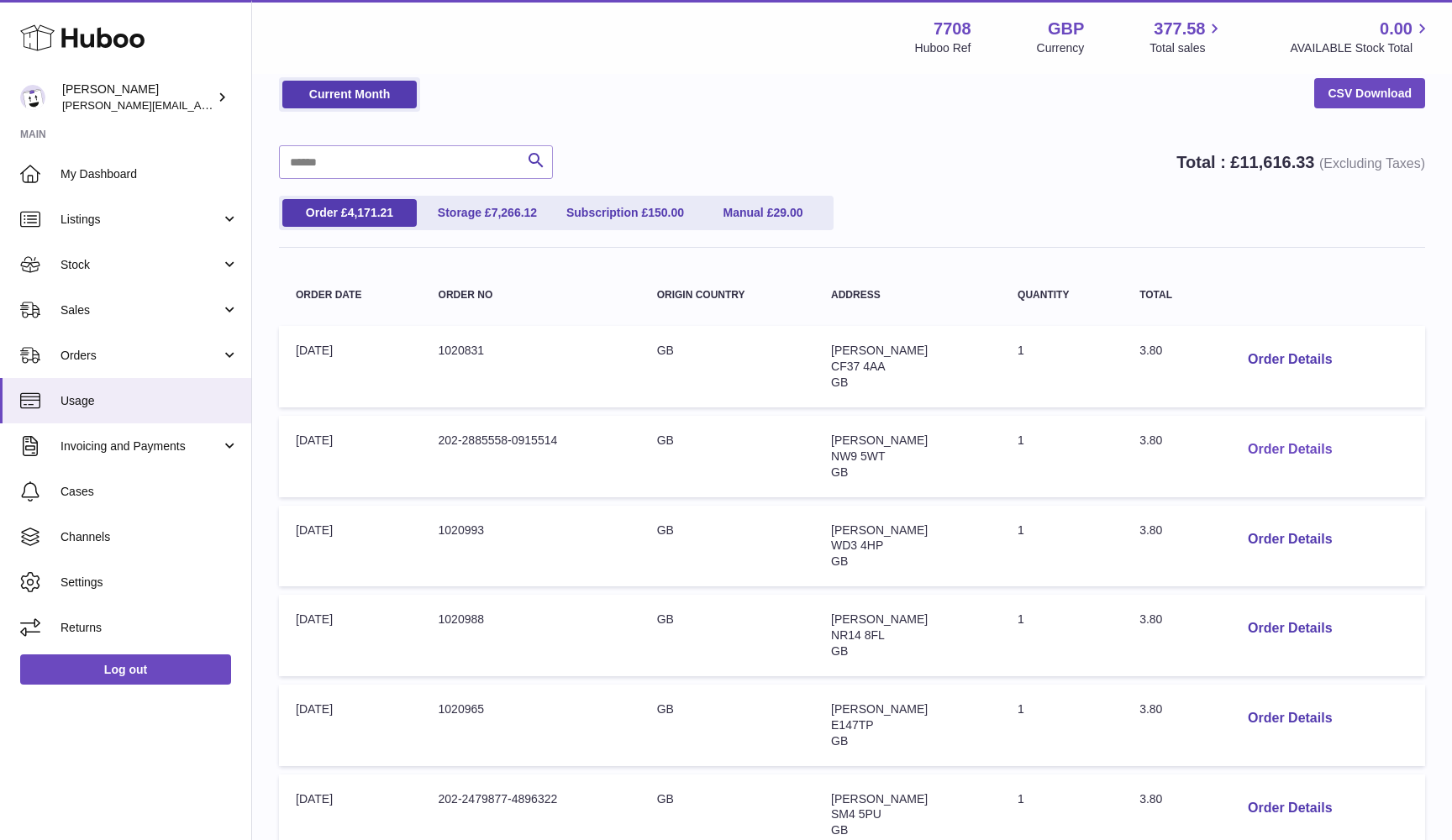
click at [1266, 444] on button "Order Details" at bounding box center [1289, 450] width 111 height 35
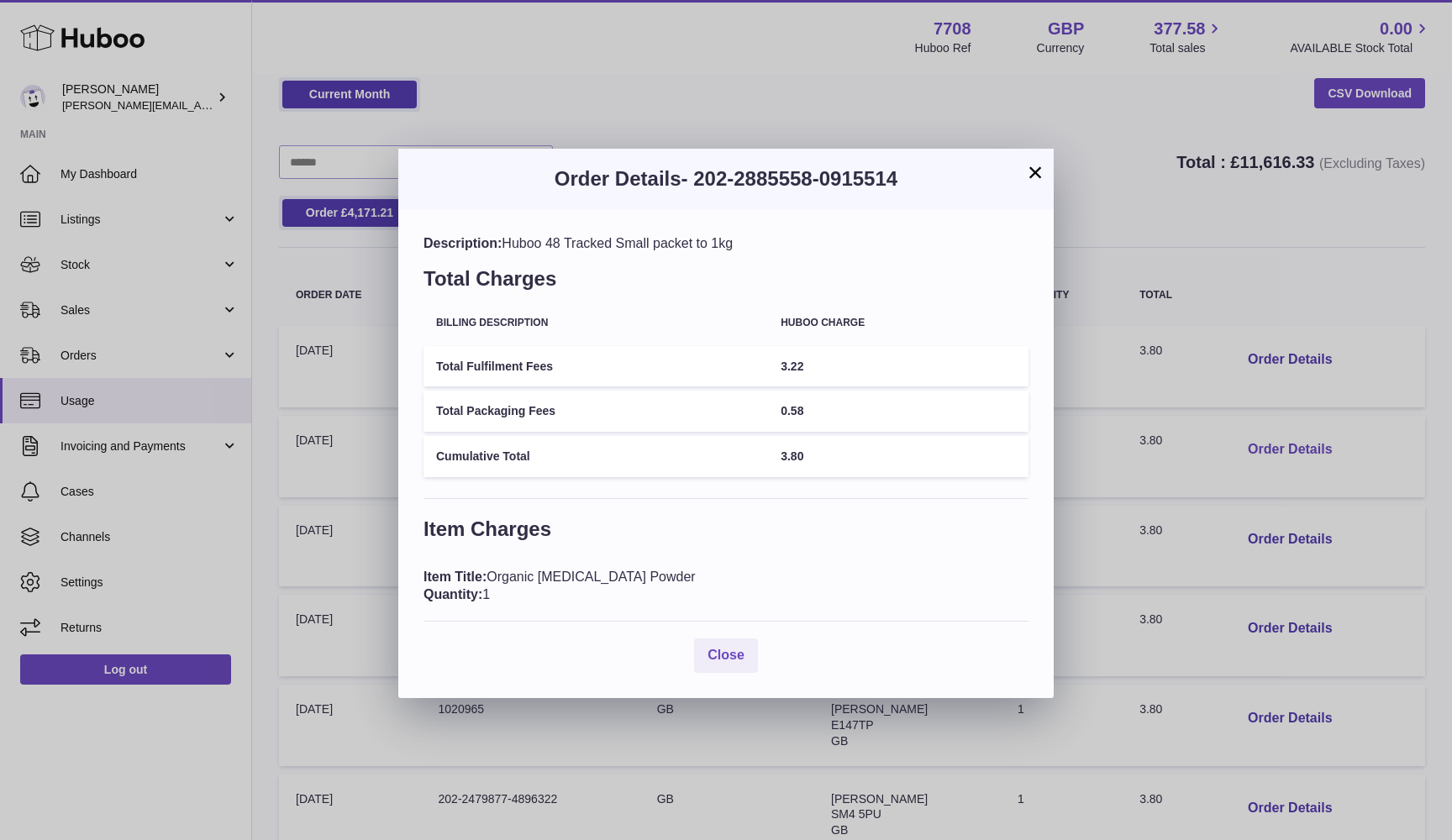
click at [1266, 444] on div "× Order Details - 202-2885558-0915514 Description: Huboo 48 Tracked Small packe…" at bounding box center [726, 420] width 1452 height 840
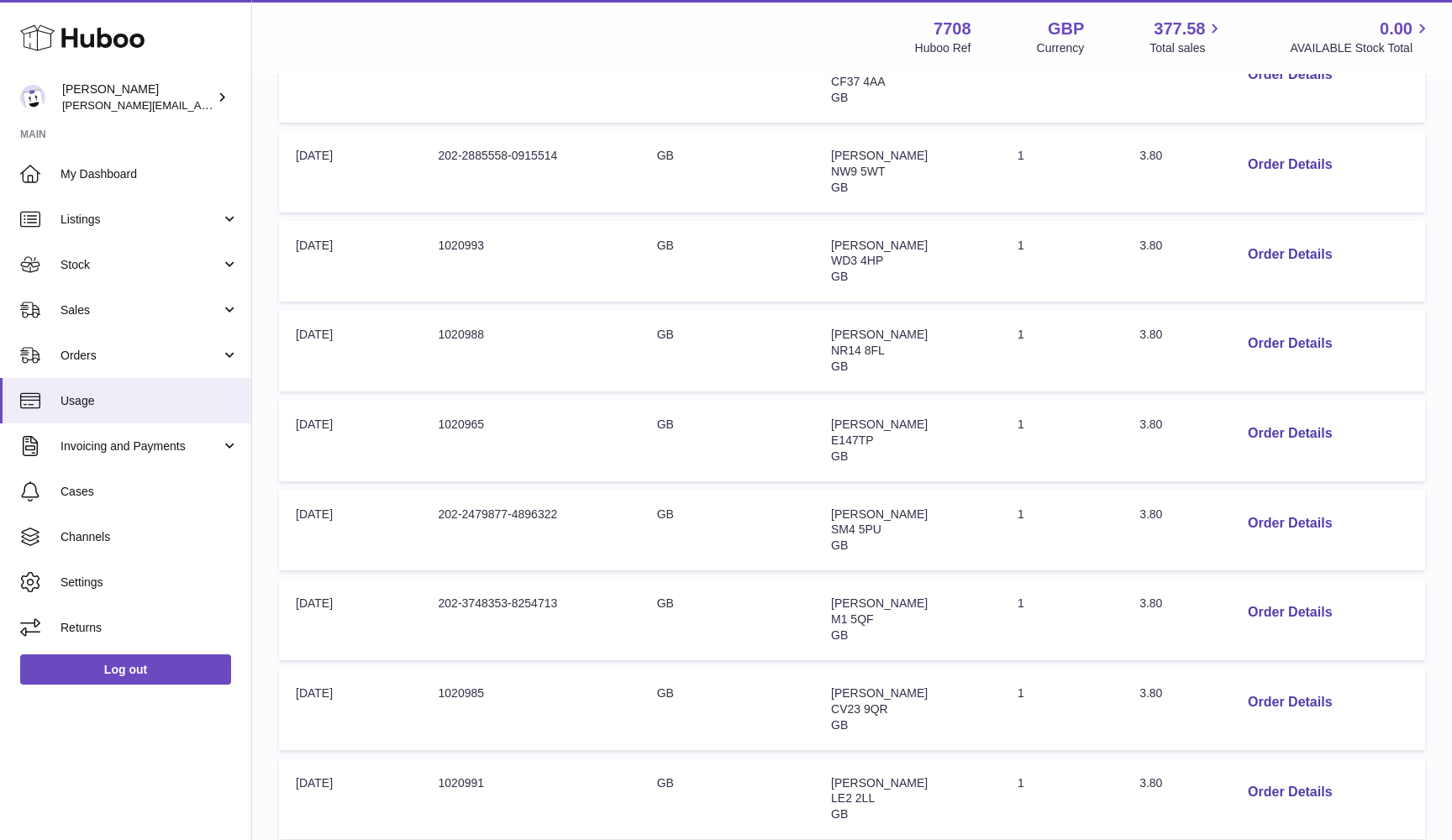
scroll to position [368, 0]
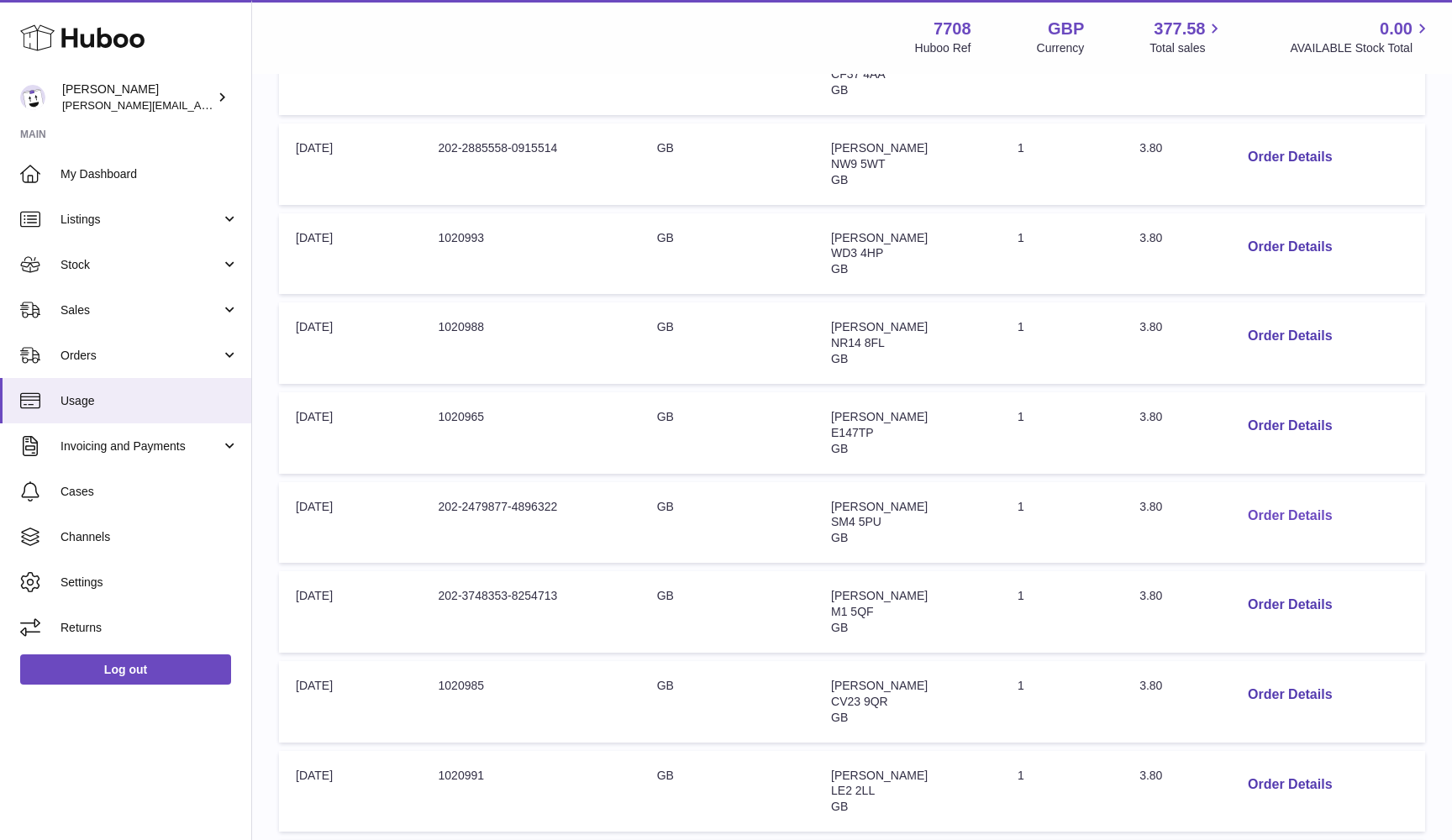
click at [1287, 509] on button "Order Details" at bounding box center [1289, 516] width 111 height 35
click at [1287, 509] on div at bounding box center [726, 420] width 1452 height 840
click at [1278, 594] on button "Order Details" at bounding box center [1289, 605] width 111 height 35
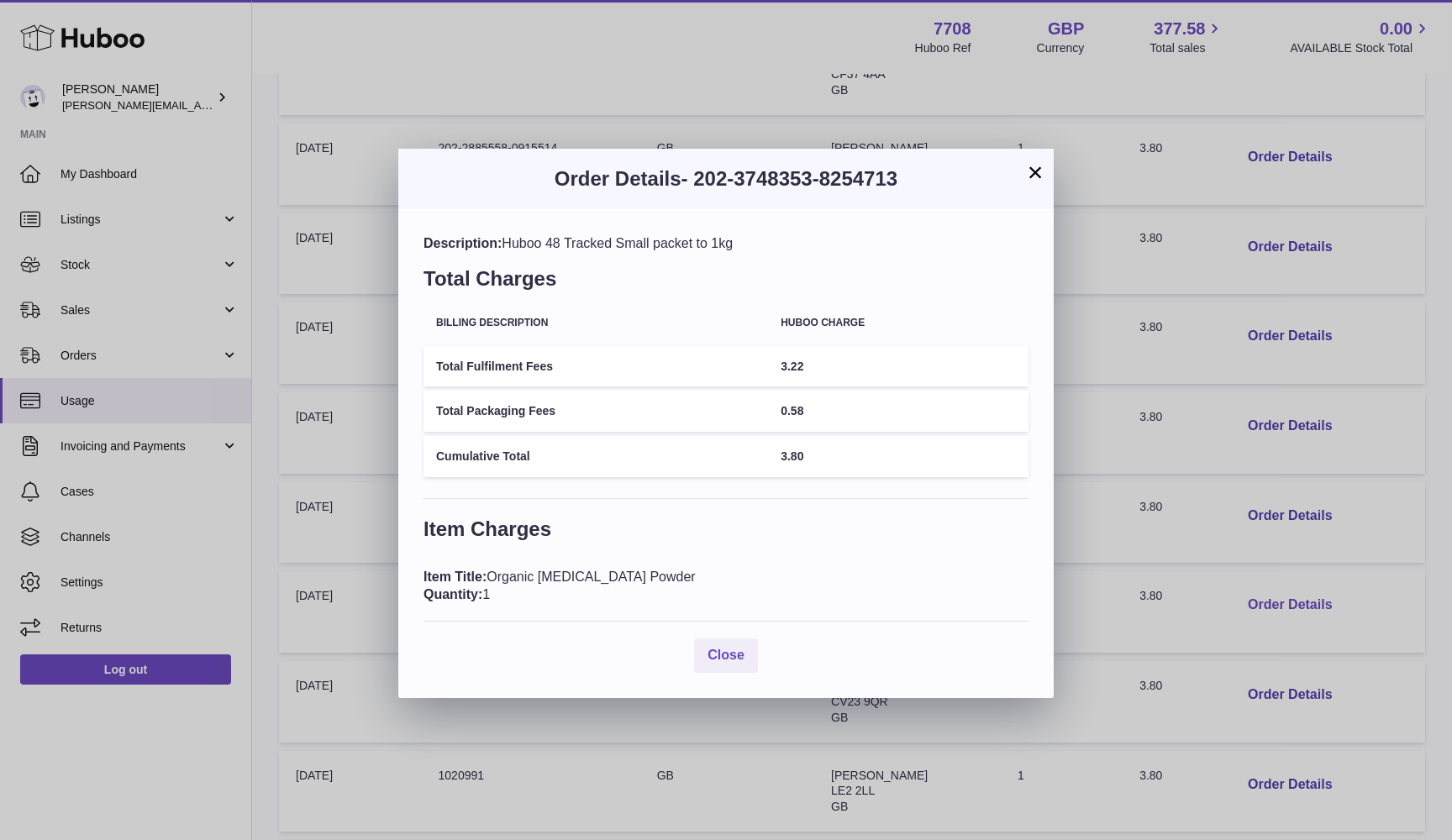
click at [1278, 594] on div "× Order Details - 202-3748353-8254713 Description: Huboo 48 Tracked Small packe…" at bounding box center [726, 420] width 1452 height 840
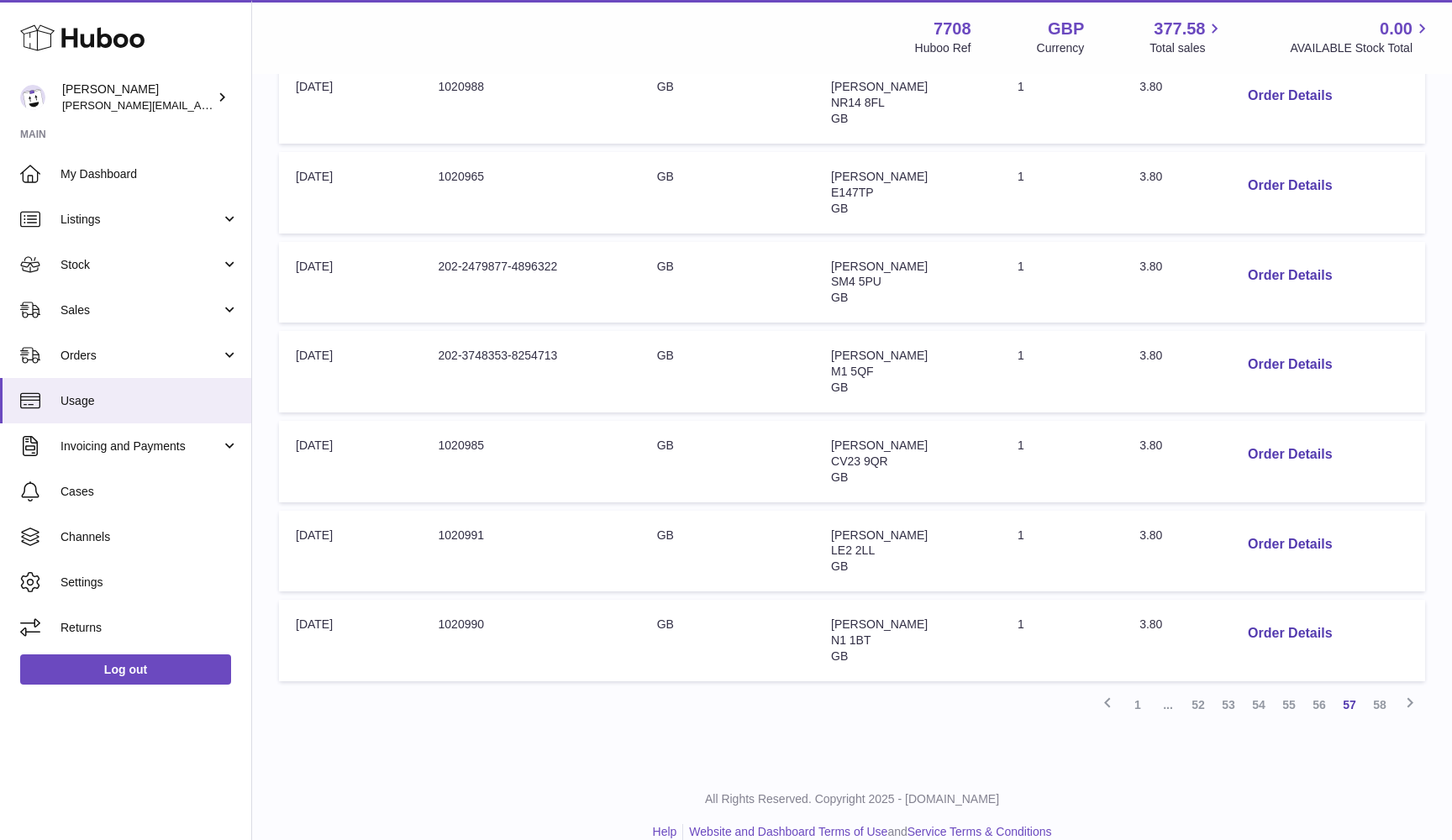
scroll to position [607, 0]
click at [1326, 690] on link "56" at bounding box center [1319, 705] width 30 height 30
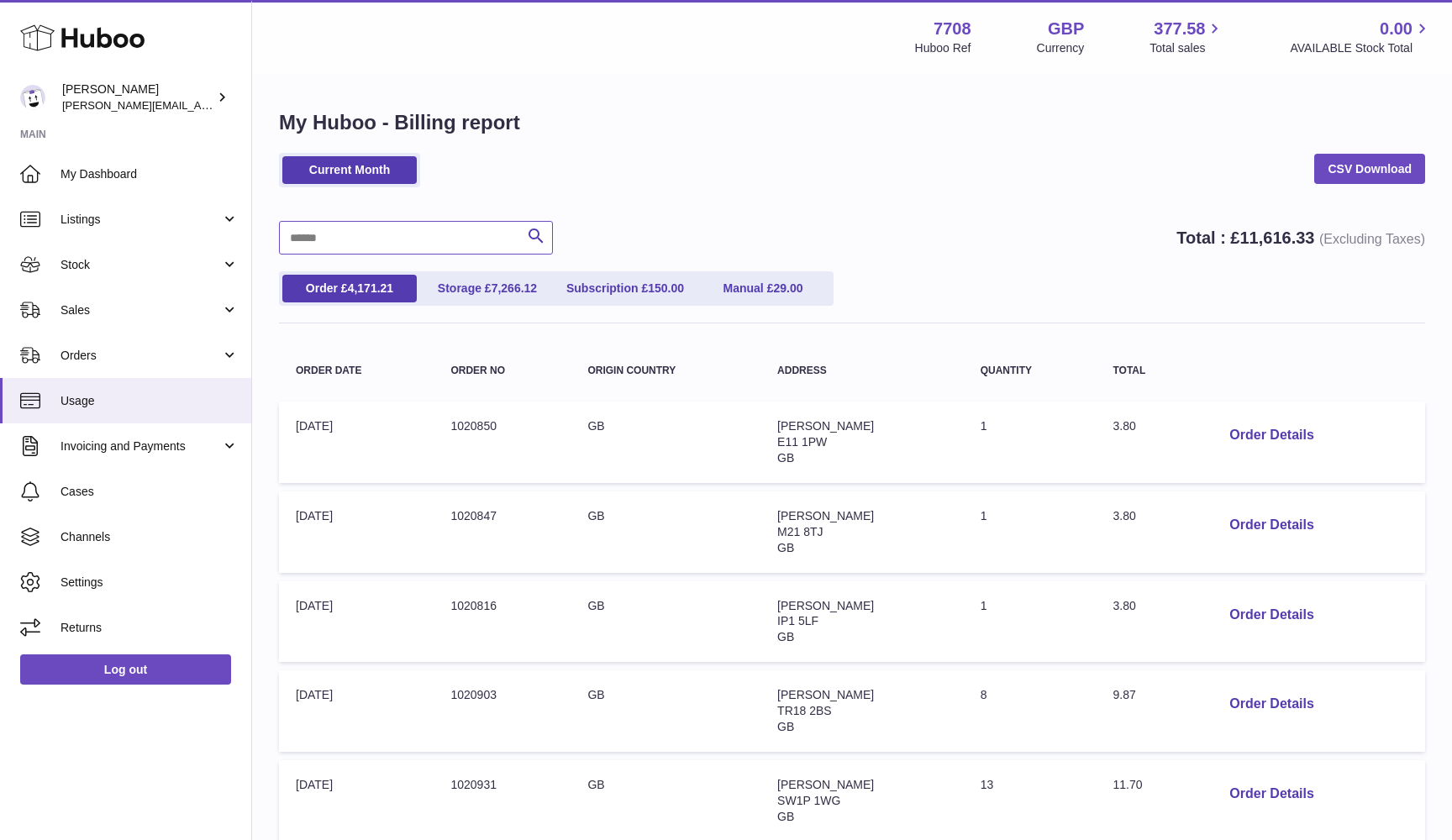
click at [429, 230] on input "text" at bounding box center [416, 238] width 274 height 34
paste input "*******"
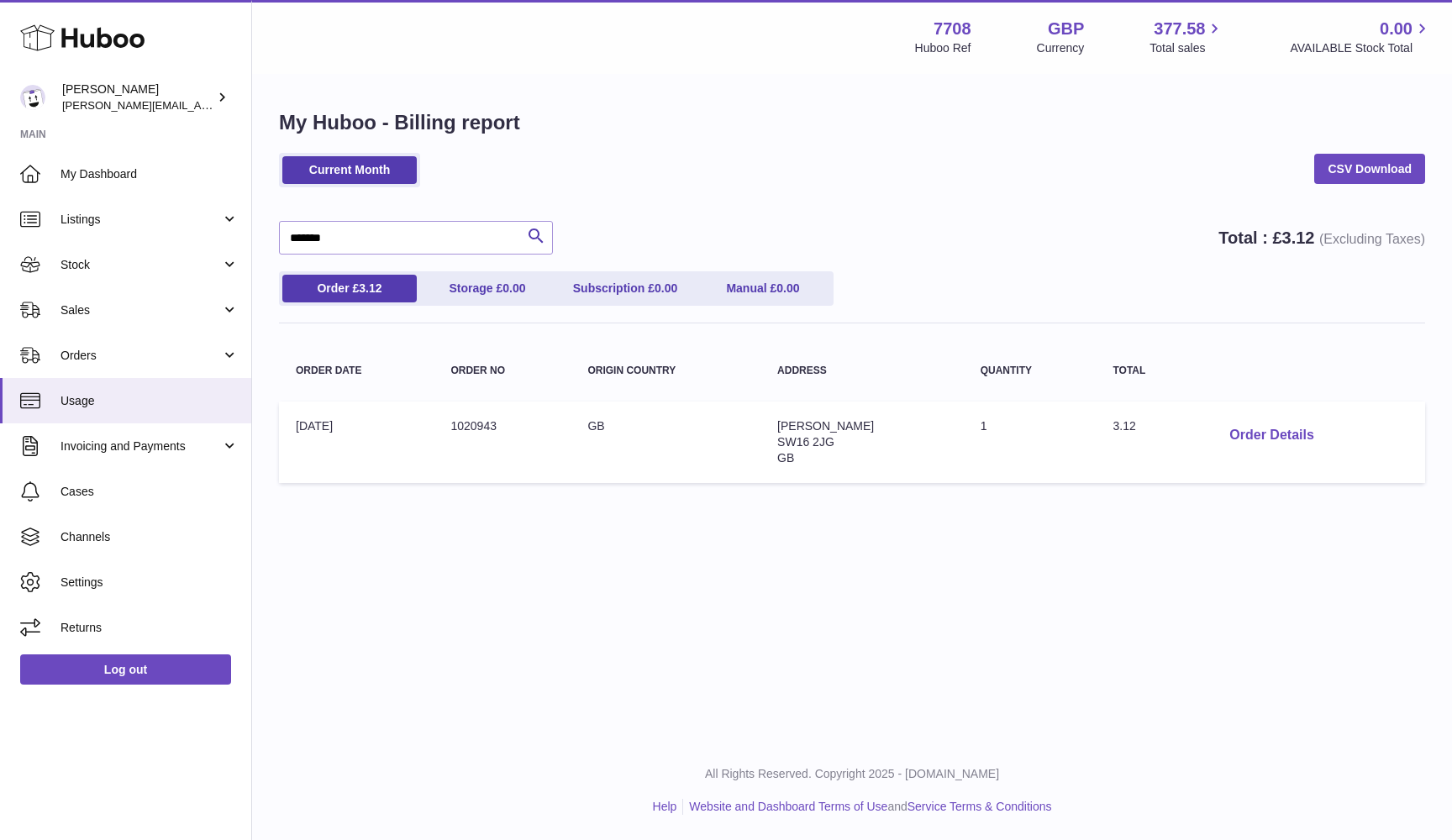
click at [1259, 437] on button "Order Details" at bounding box center [1271, 436] width 111 height 35
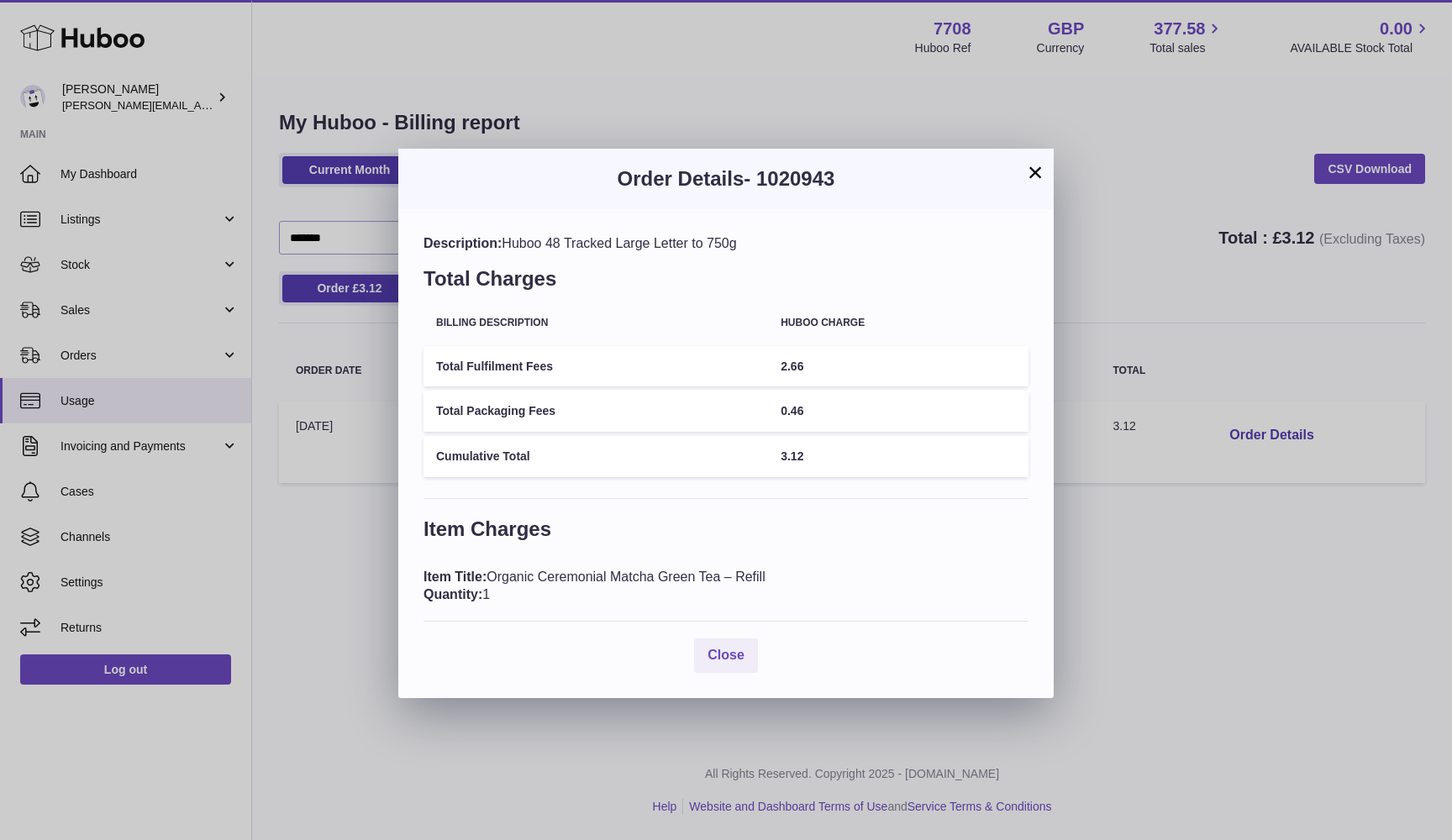
click at [667, 242] on div "Description: Huboo 48 Tracked Large Letter to 750g" at bounding box center [726, 243] width 605 height 18
click at [719, 241] on div "Description: Huboo 48 Tracked Large Letter to 750g" at bounding box center [726, 243] width 605 height 18
click at [478, 363] on td "Total Fulfilment Fees" at bounding box center [595, 366] width 344 height 41
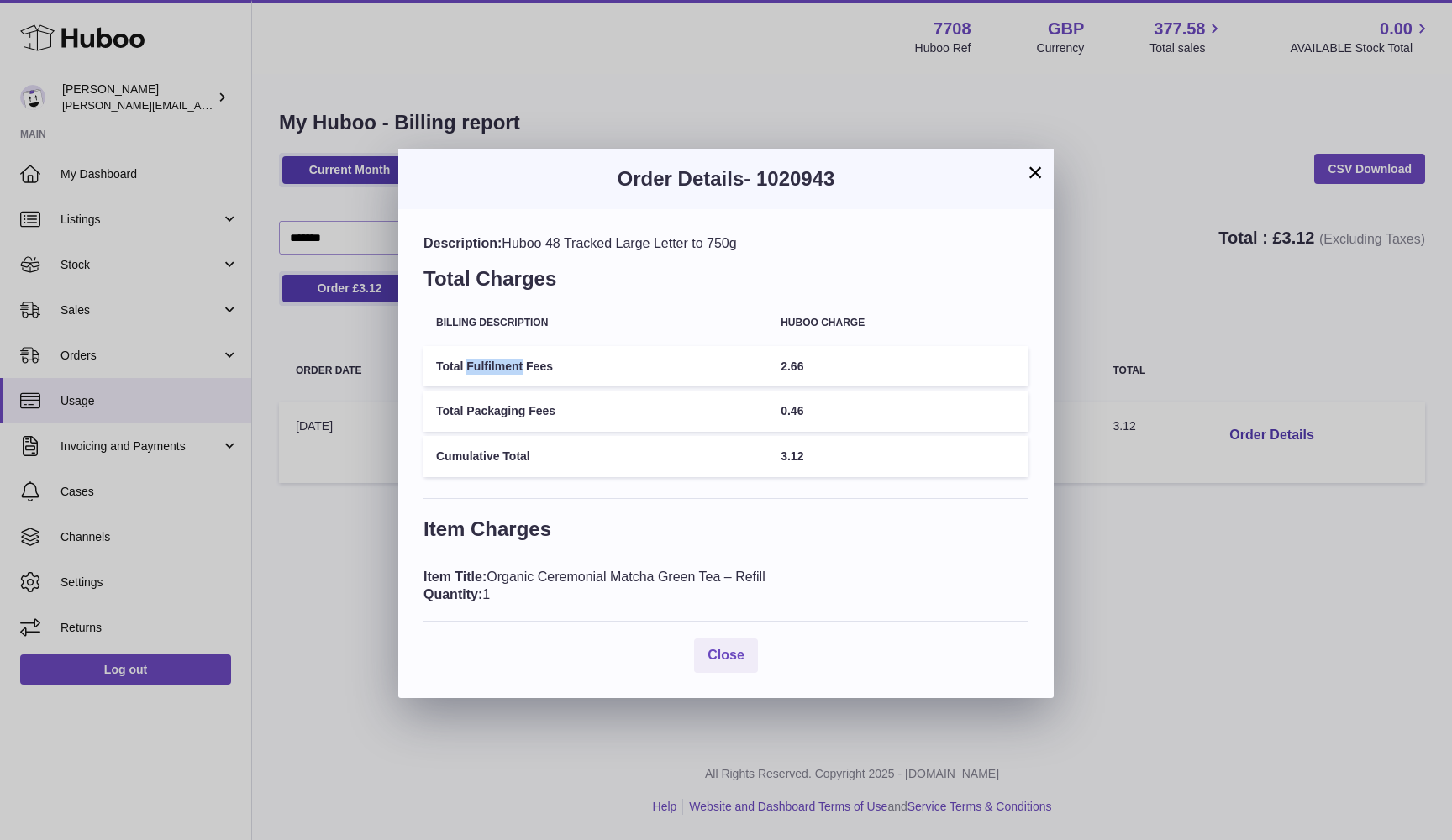
click at [478, 363] on td "Total Fulfilment Fees" at bounding box center [595, 366] width 344 height 41
click at [604, 507] on div "Description: Huboo 48 Tracked Large Letter to 750g Total Charges Billing Descri…" at bounding box center [726, 454] width 656 height 488
click at [508, 98] on div "× Order Details - 1020943 Description: Huboo 48 Tracked Large Letter to 750g To…" at bounding box center [726, 420] width 1452 height 840
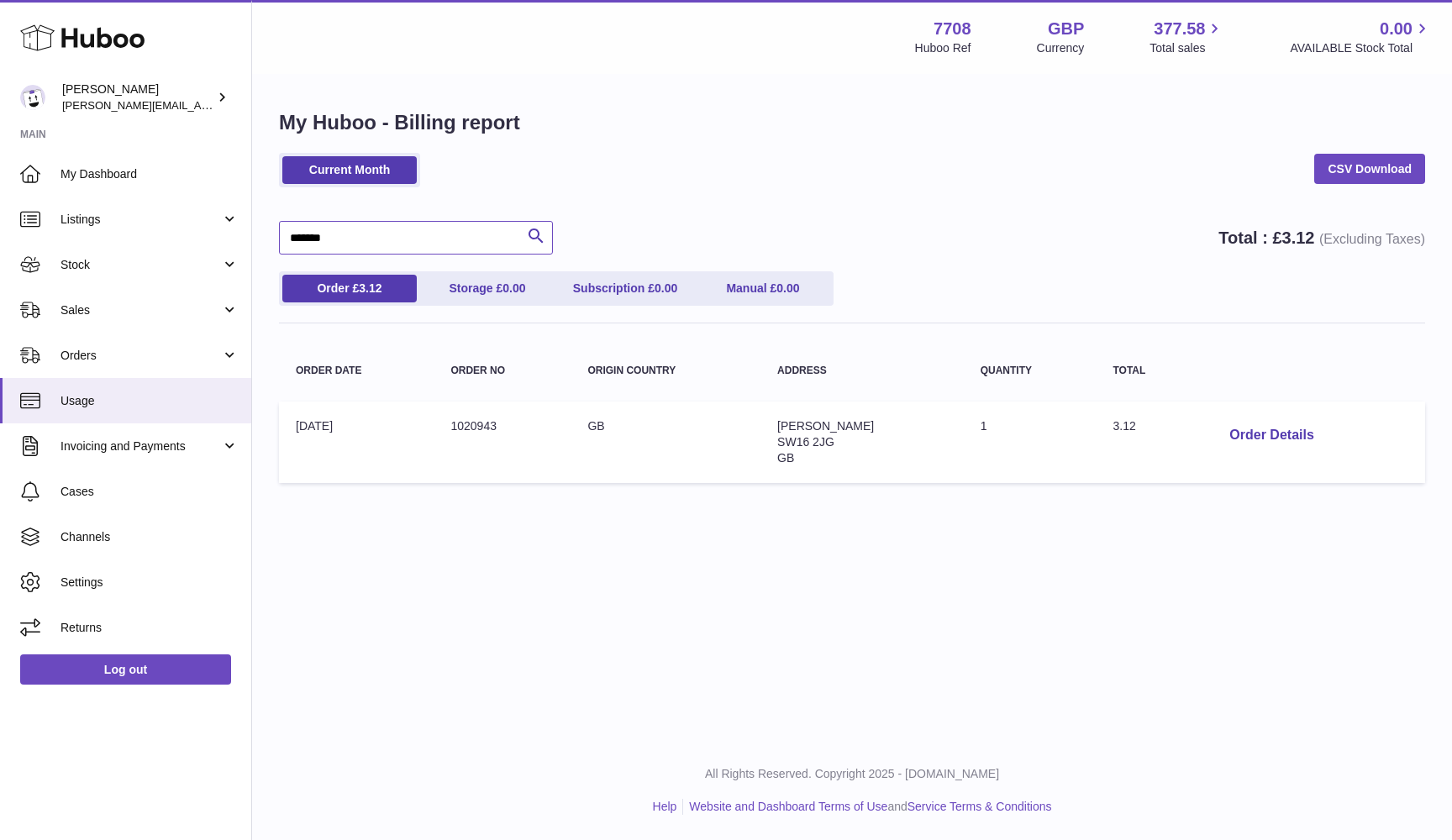
click at [310, 234] on input "*******" at bounding box center [416, 238] width 274 height 34
paste input "text"
click at [1250, 431] on button "Order Details" at bounding box center [1271, 436] width 111 height 35
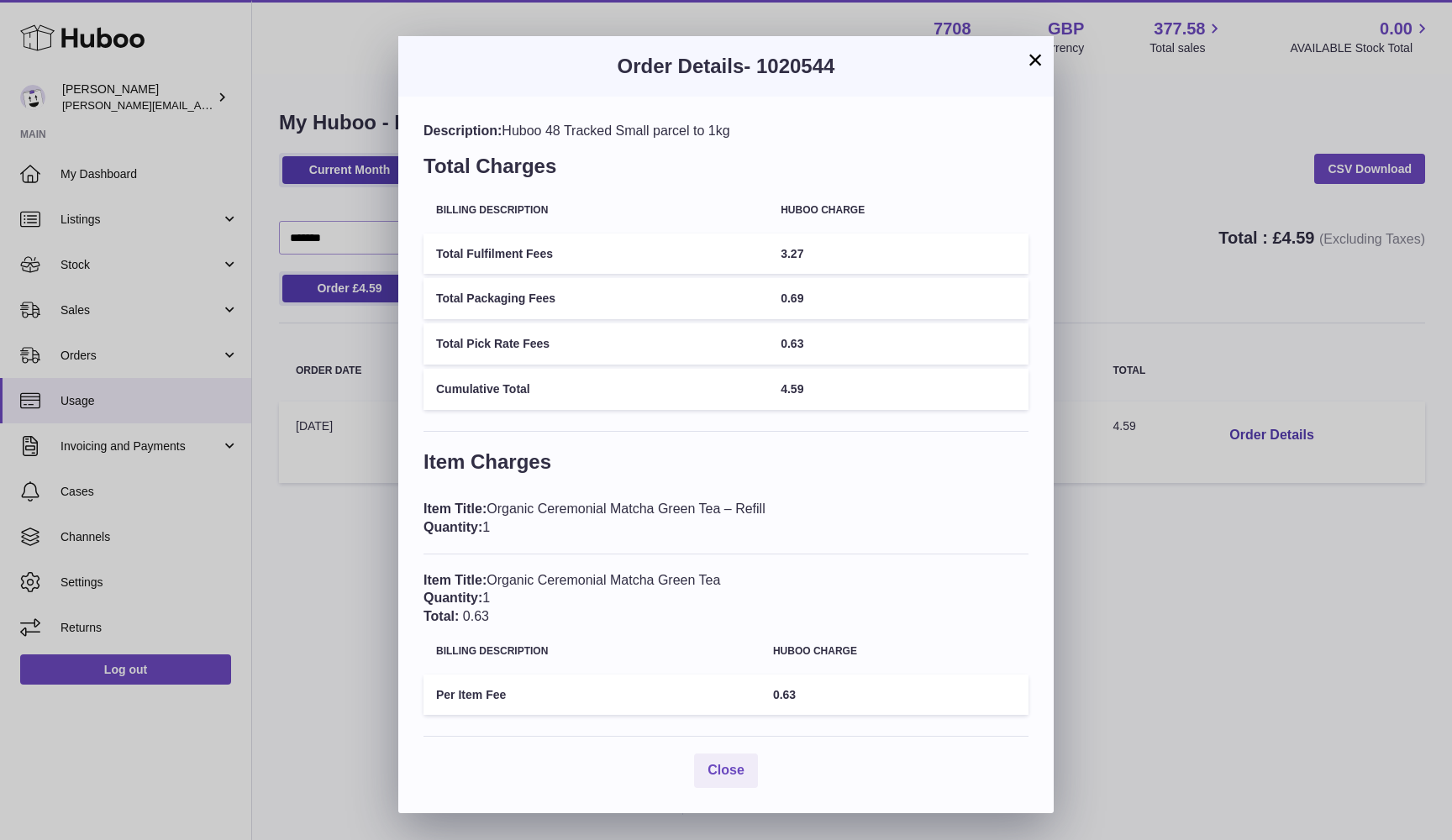
click at [673, 572] on div "Item Title: Organic Ceremonial Matcha Green Tea Quantity: 1 Total: 0.63" at bounding box center [726, 598] width 605 height 54
click at [671, 505] on div "Item Title: Organic Ceremonial Matcha Green Tea – Refill Quantity: 1" at bounding box center [726, 517] width 605 height 36
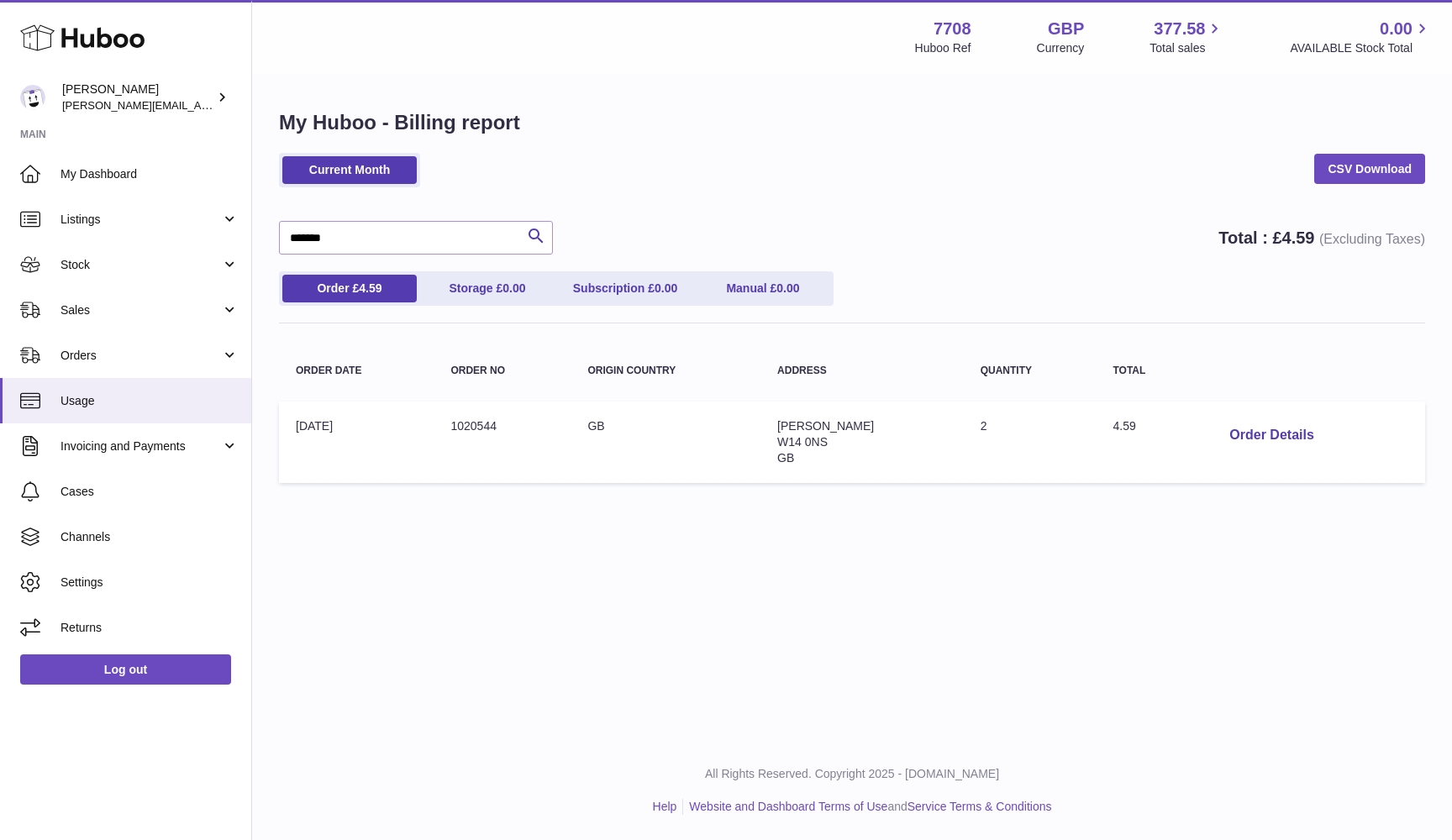
click at [1158, 542] on div at bounding box center [726, 420] width 1452 height 840
click at [312, 235] on input "*******" at bounding box center [416, 238] width 274 height 34
paste input "text"
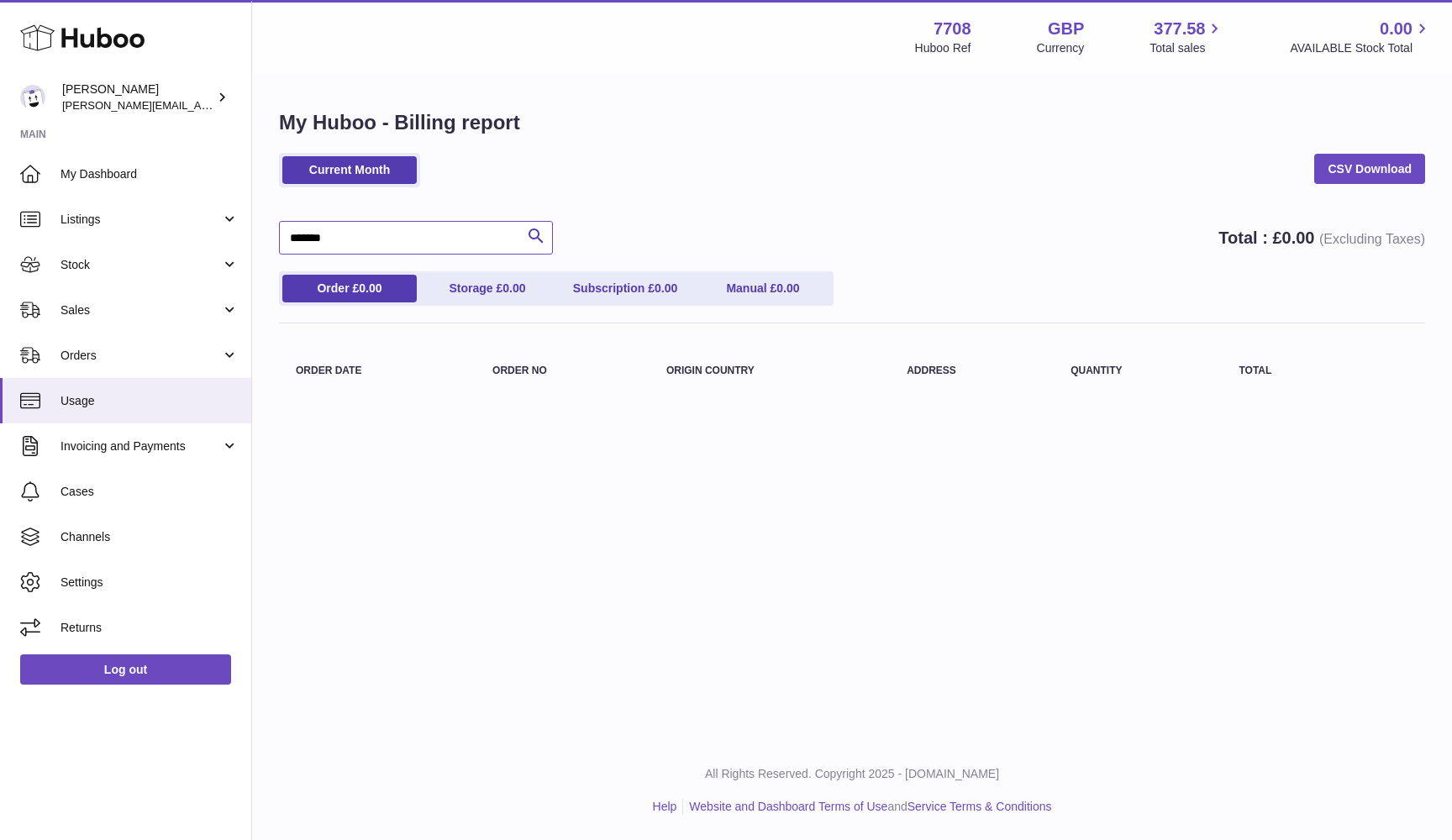
click at [329, 241] on input "*******" at bounding box center [416, 238] width 274 height 34
paste input "text"
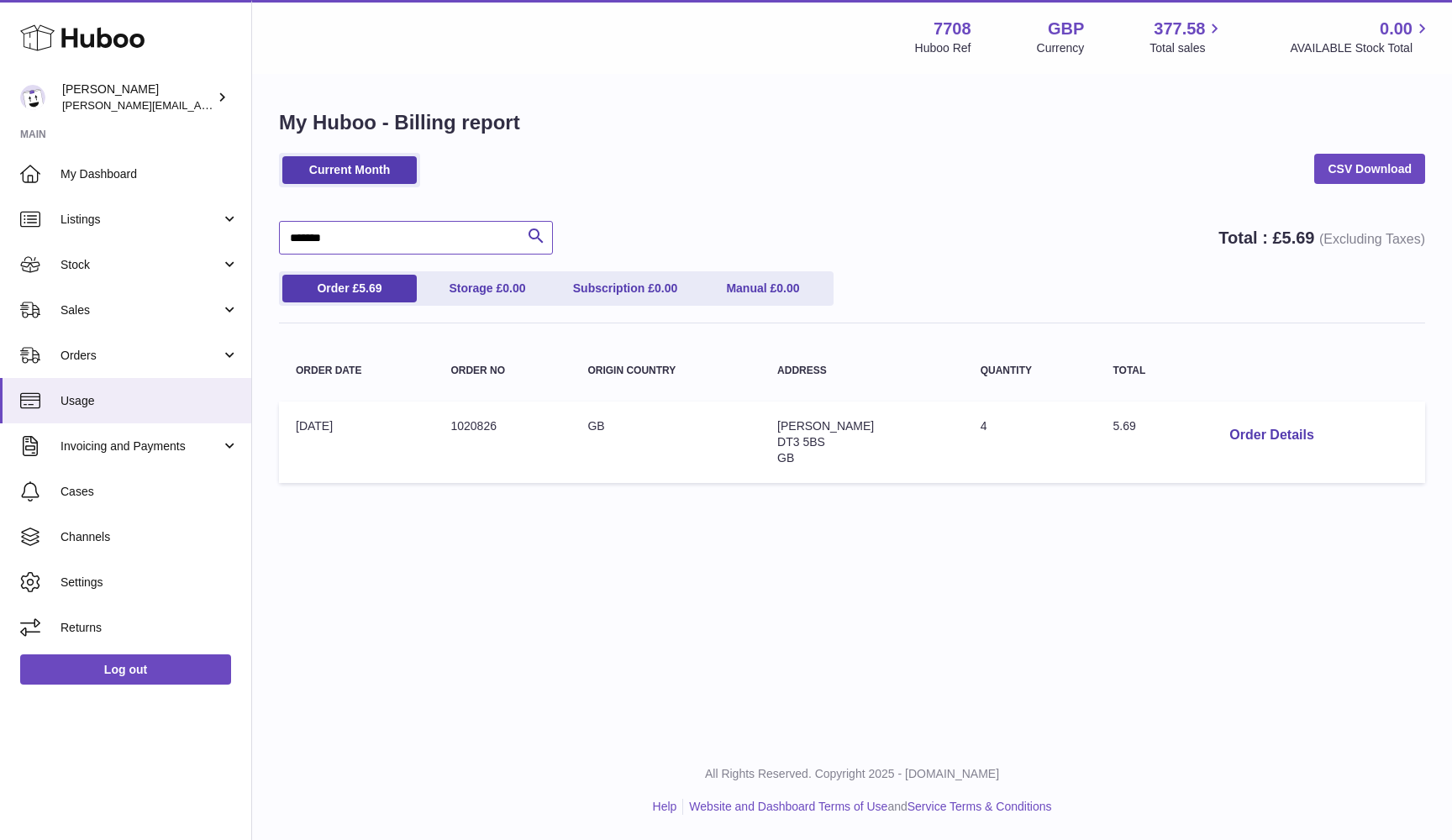
click at [321, 238] on input "*******" at bounding box center [416, 238] width 274 height 34
paste input "text"
click at [1235, 436] on button "Order Details" at bounding box center [1271, 436] width 111 height 35
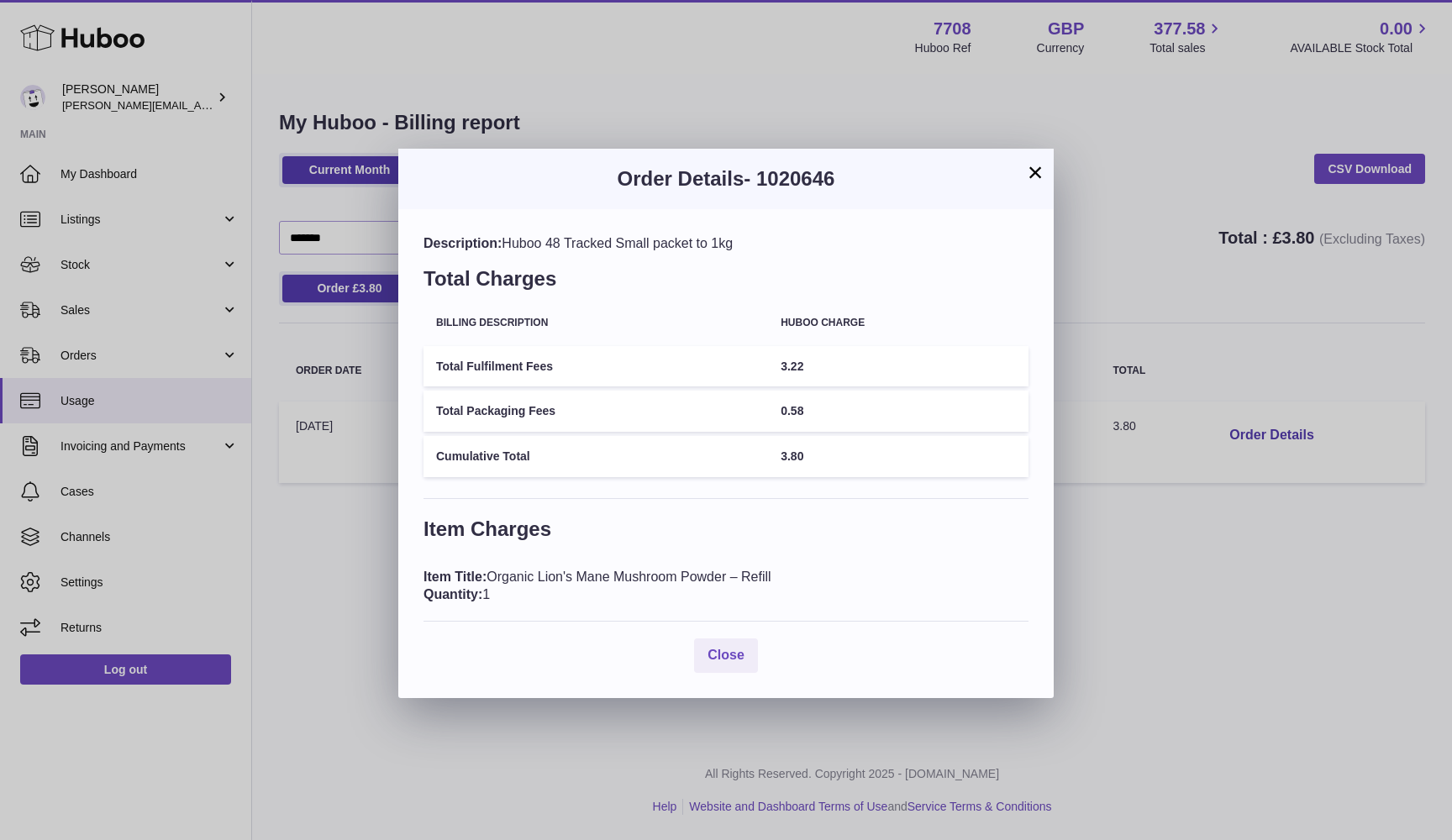
click at [1277, 540] on div "× Order Details - 1020646 Description: Huboo 48 Tracked Small packet to 1kg Tot…" at bounding box center [726, 420] width 1452 height 840
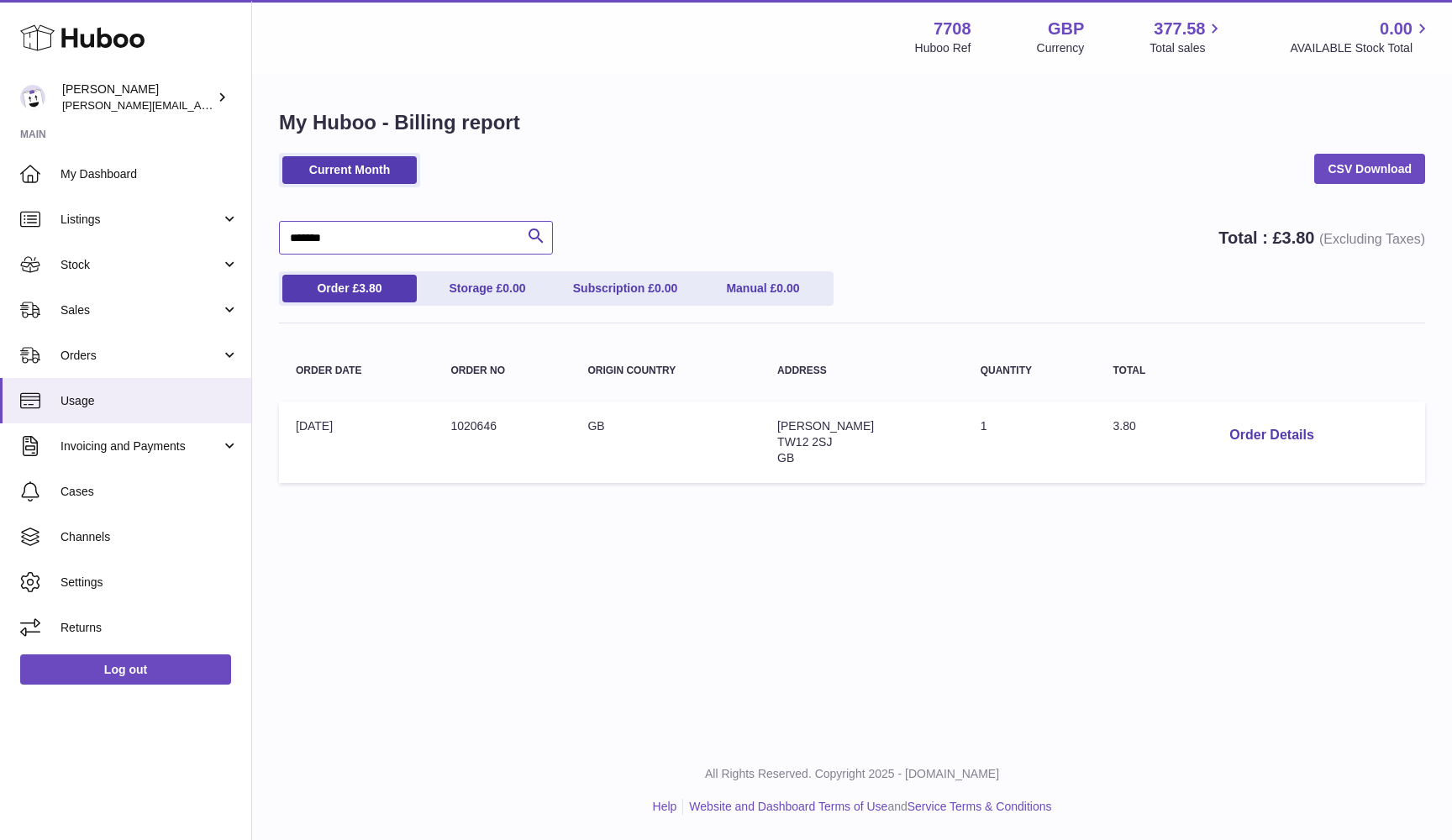
click at [298, 239] on input "*******" at bounding box center [416, 238] width 274 height 34
paste input "text"
click at [372, 243] on input "*******" at bounding box center [416, 238] width 274 height 34
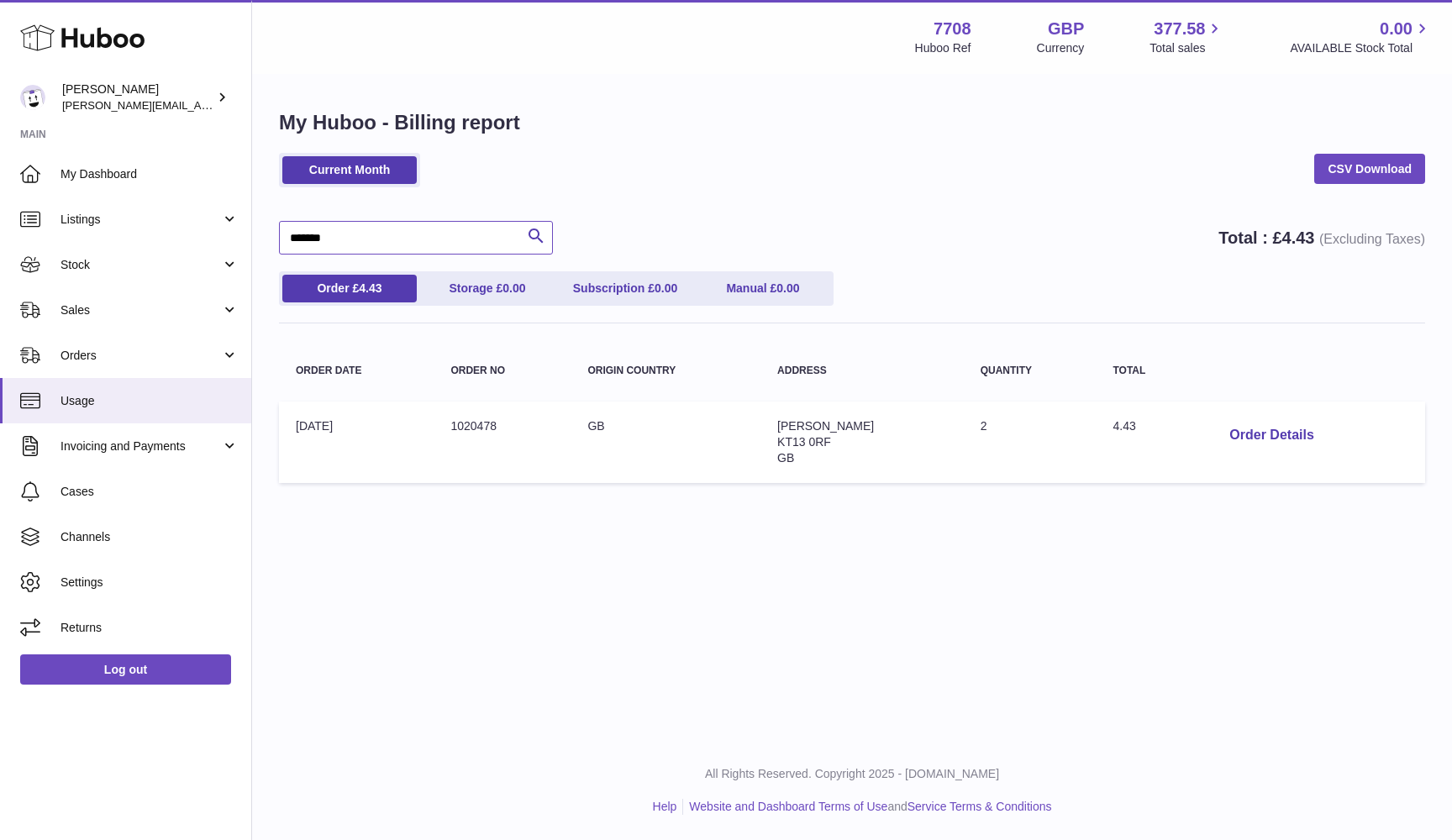
paste input "text"
click at [298, 240] on input "*******" at bounding box center [416, 238] width 274 height 34
paste input "text"
type input "*******"
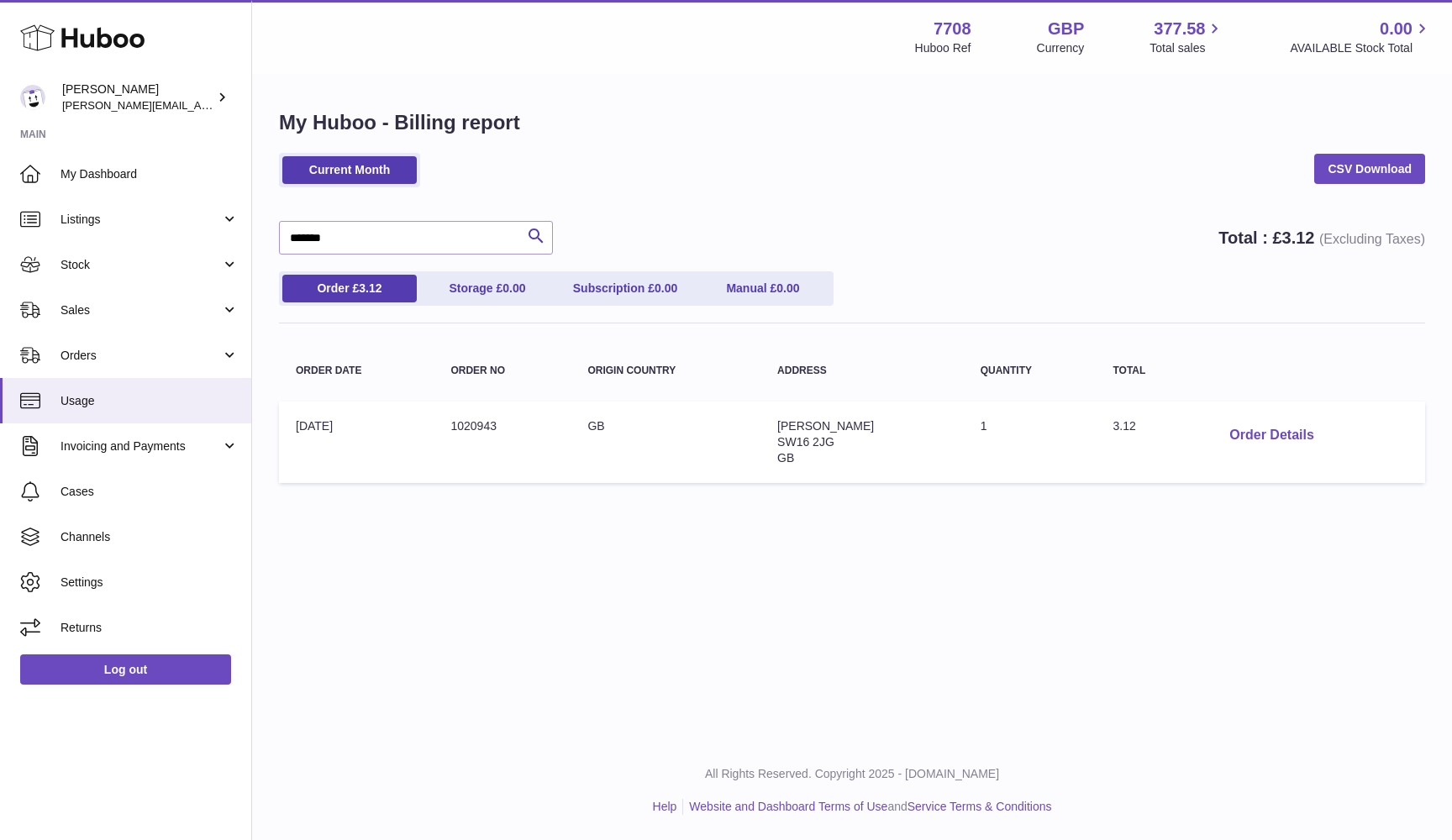
click at [1266, 434] on button "Order Details" at bounding box center [1271, 436] width 111 height 35
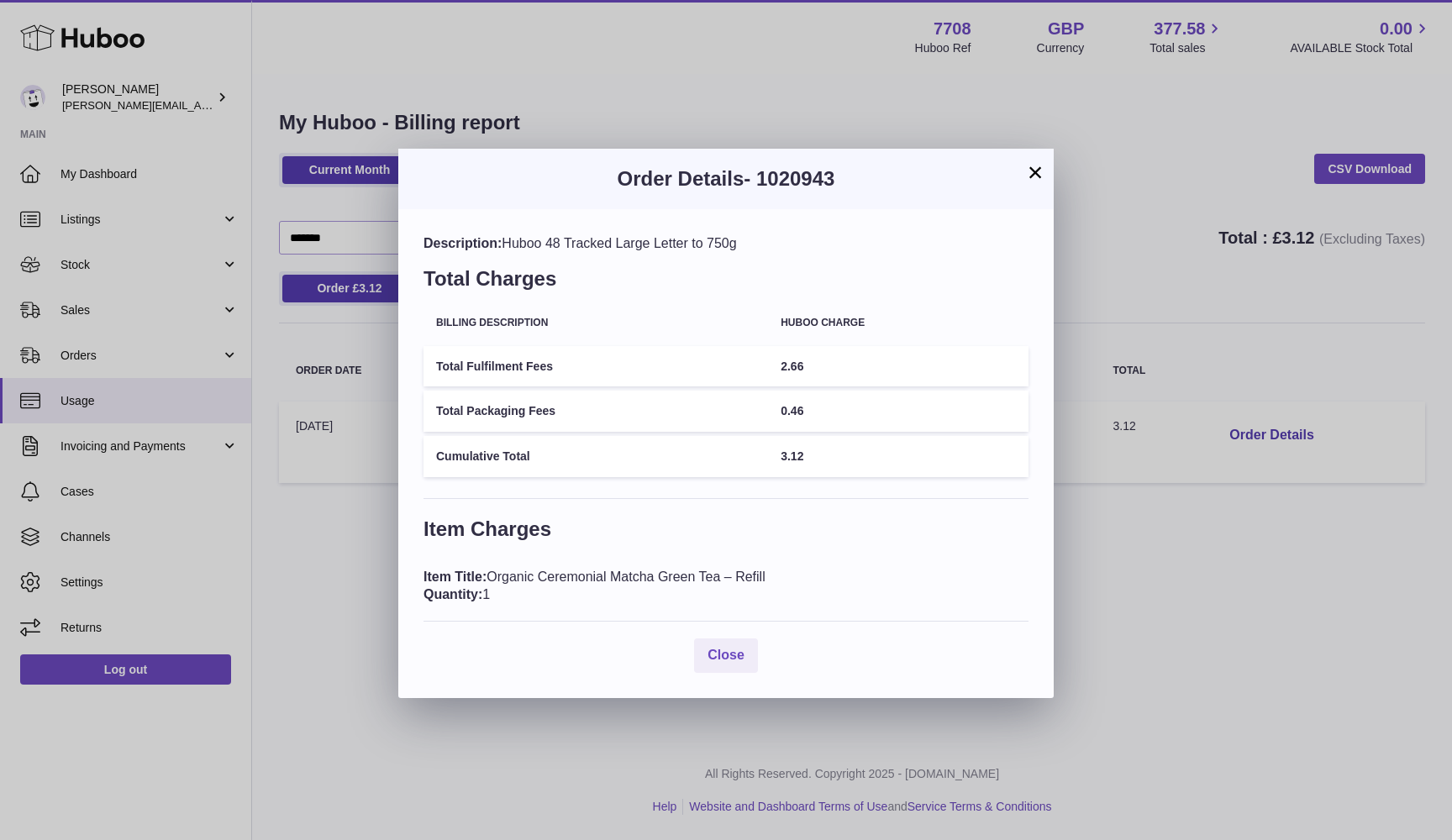
drag, startPoint x: 508, startPoint y: 243, endPoint x: 692, endPoint y: 238, distance: 184.1
click at [692, 238] on div "Description: Huboo 48 Tracked Large Letter to 750g" at bounding box center [726, 243] width 605 height 18
copy div "Huboo 48 Tracked Large Letter"
click at [1216, 167] on div "× Order Details - 1020943 Description: Huboo 48 Tracked Large Letter to 750g To…" at bounding box center [726, 420] width 1452 height 840
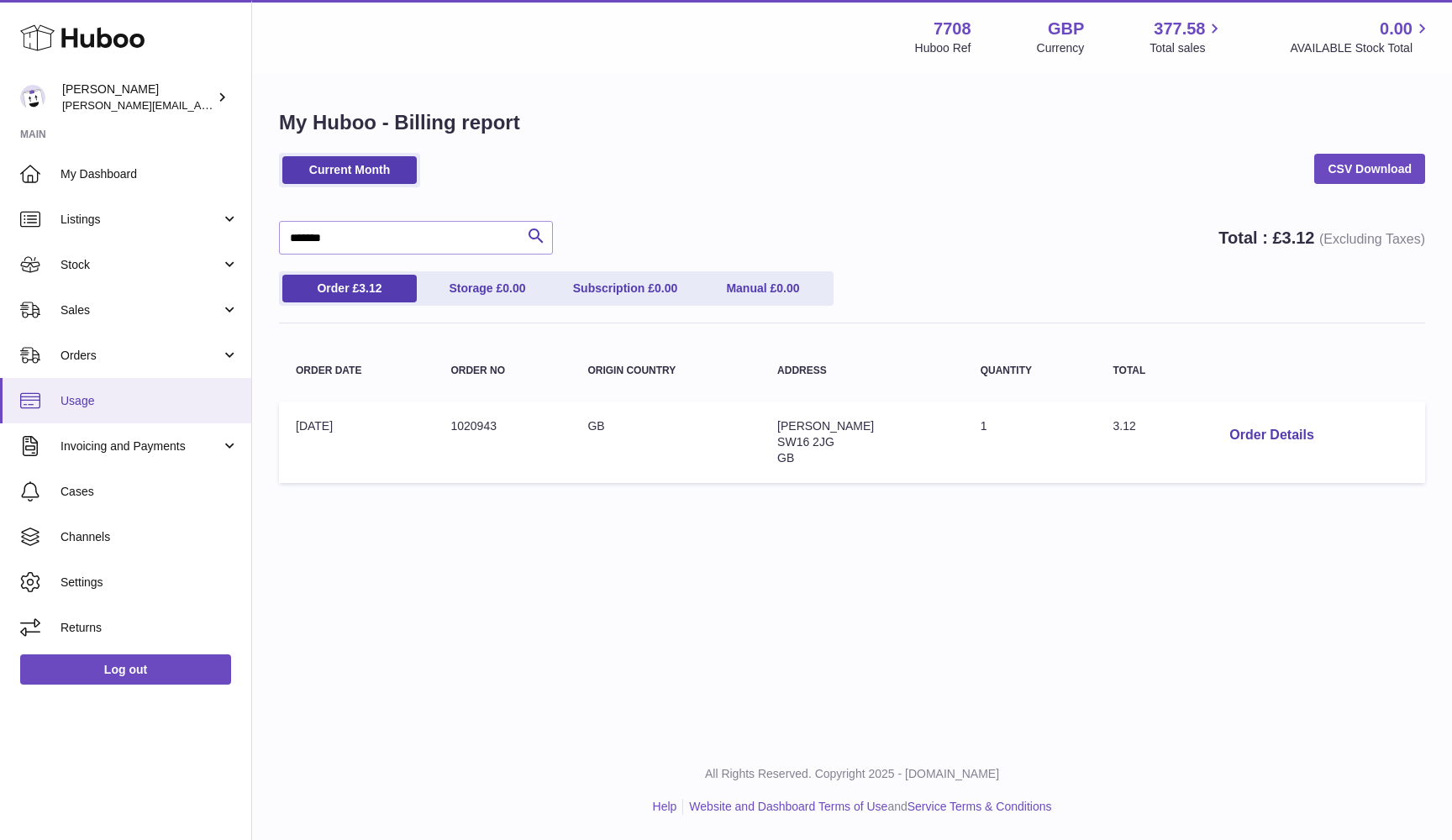
click at [84, 398] on span "Usage" at bounding box center [150, 400] width 178 height 16
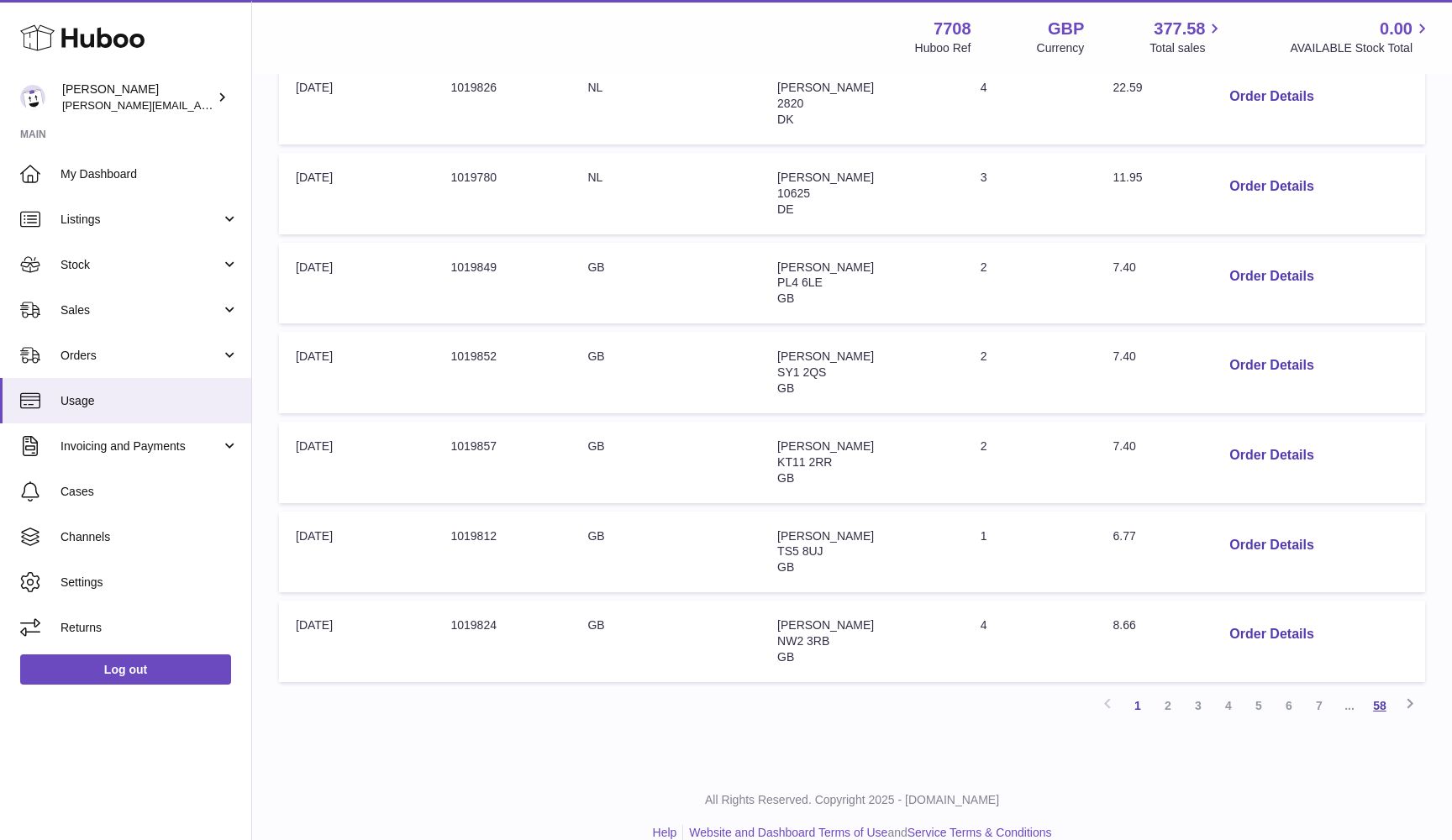
click at [1381, 690] on link "58" at bounding box center [1379, 705] width 30 height 30
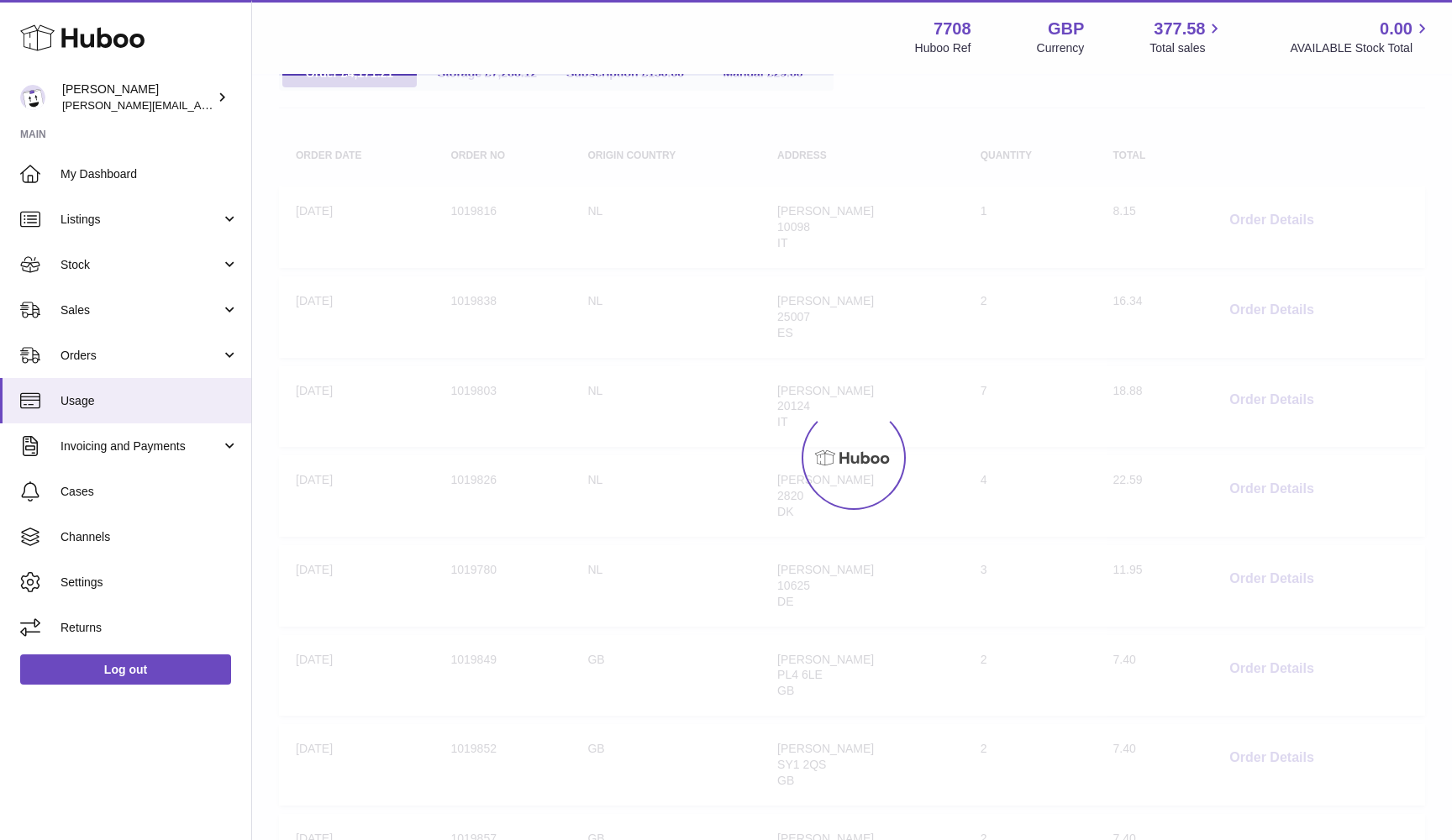
scroll to position [75, 0]
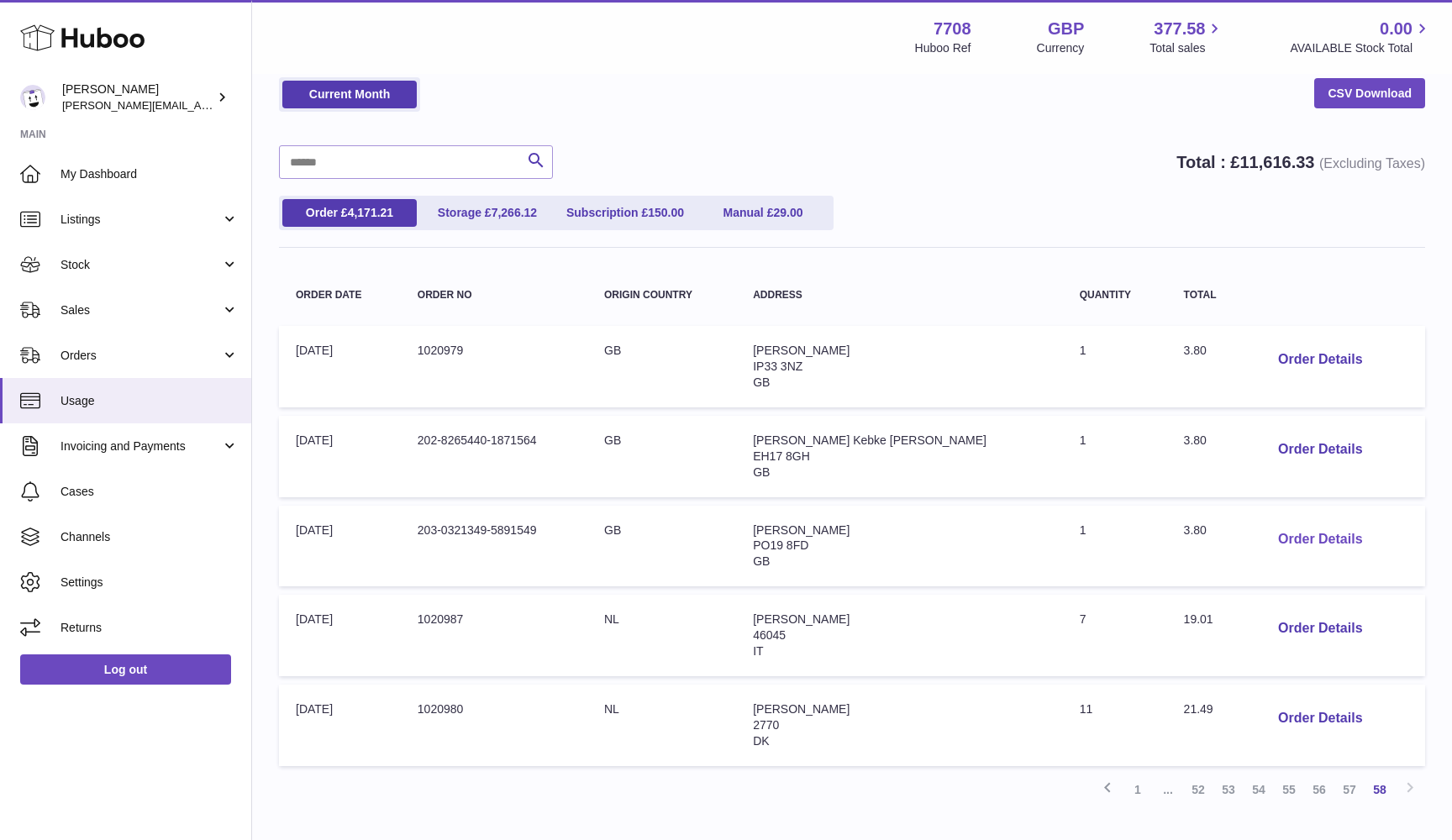
click at [1287, 530] on button "Order Details" at bounding box center [1320, 540] width 111 height 35
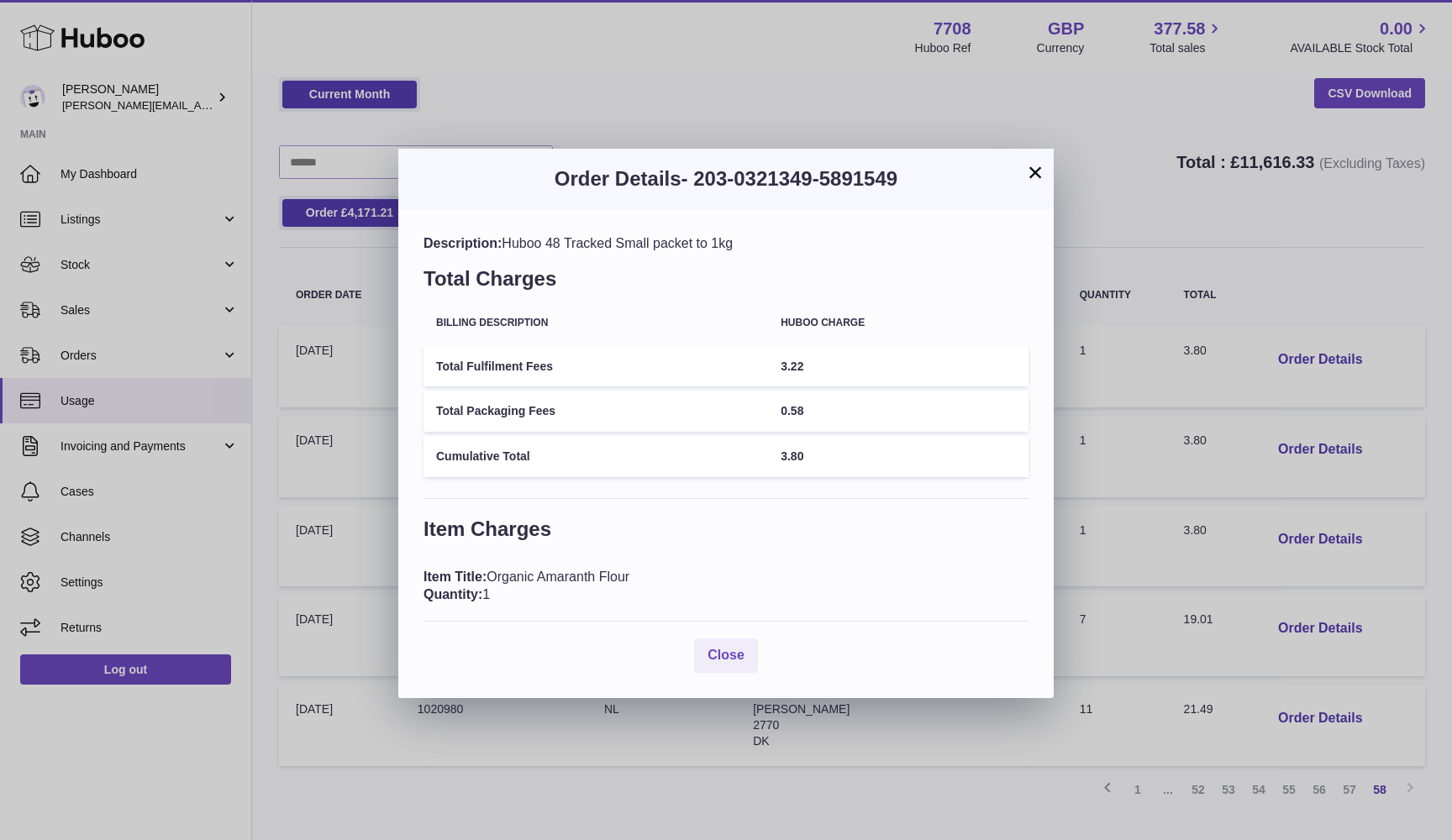
click at [1031, 175] on button "×" at bounding box center [1035, 173] width 20 height 20
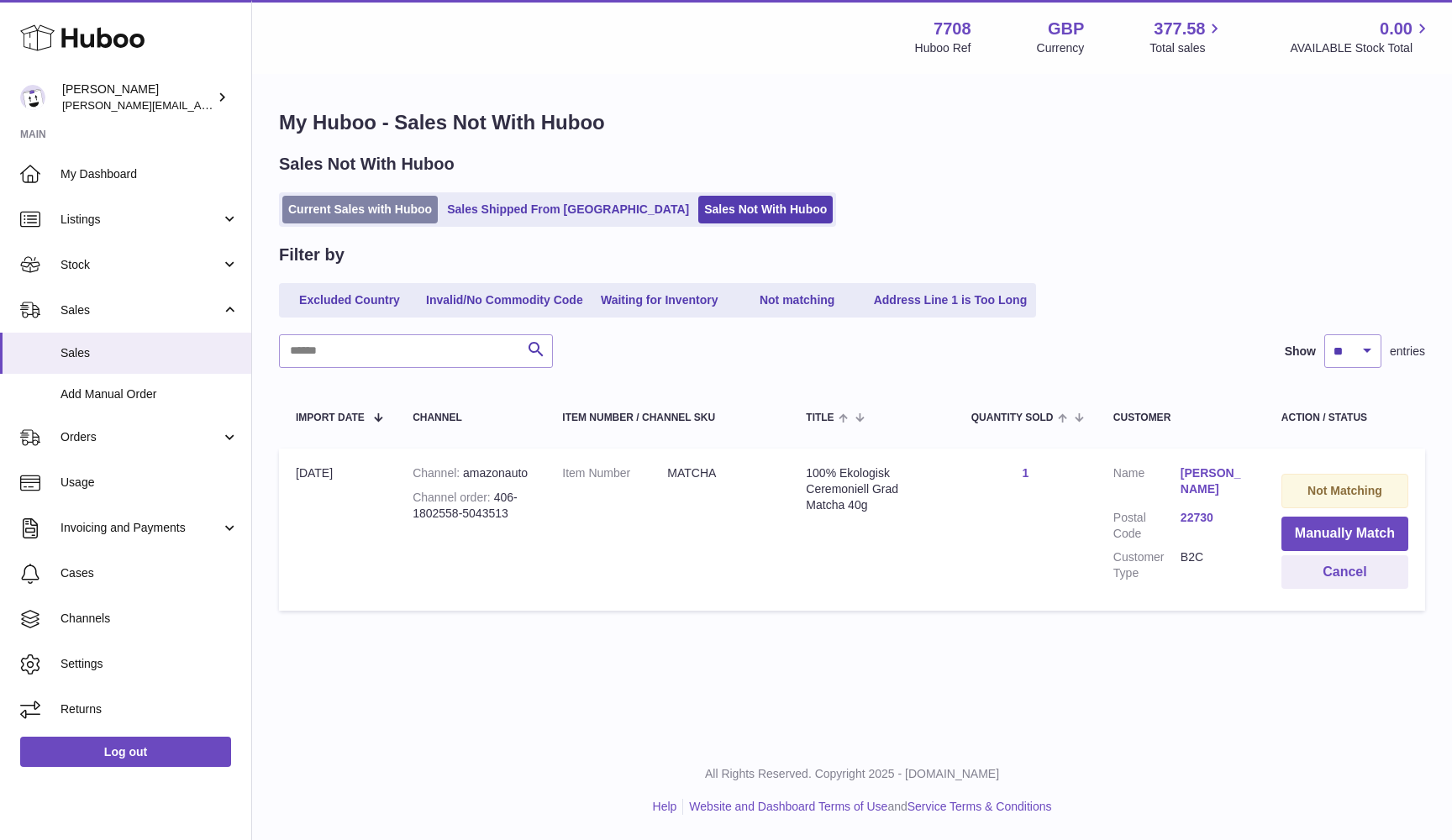
click at [371, 212] on link "Current Sales with Huboo" at bounding box center [359, 209] width 155 height 28
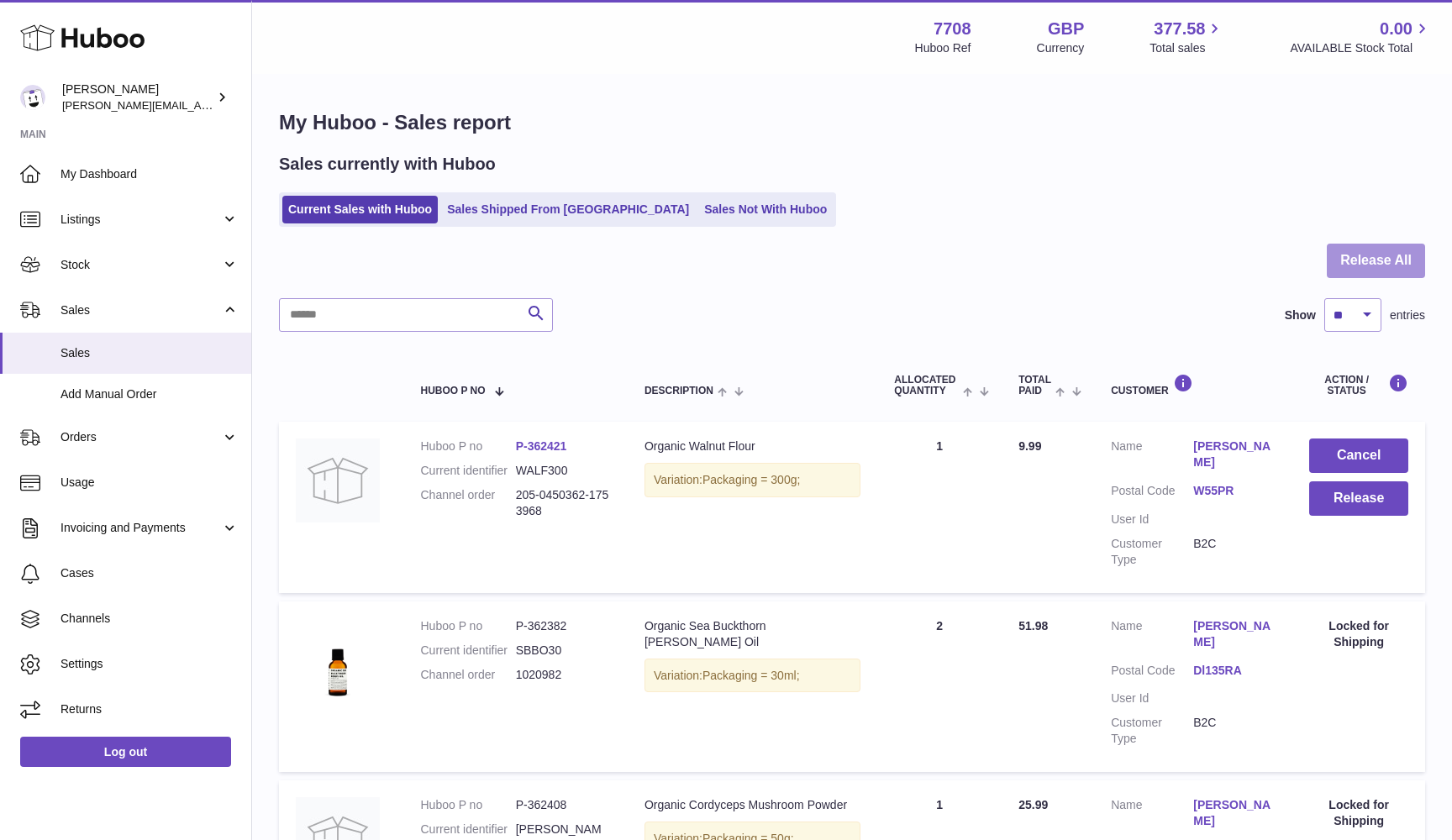
click at [1403, 265] on button "Release All" at bounding box center [1376, 261] width 98 height 35
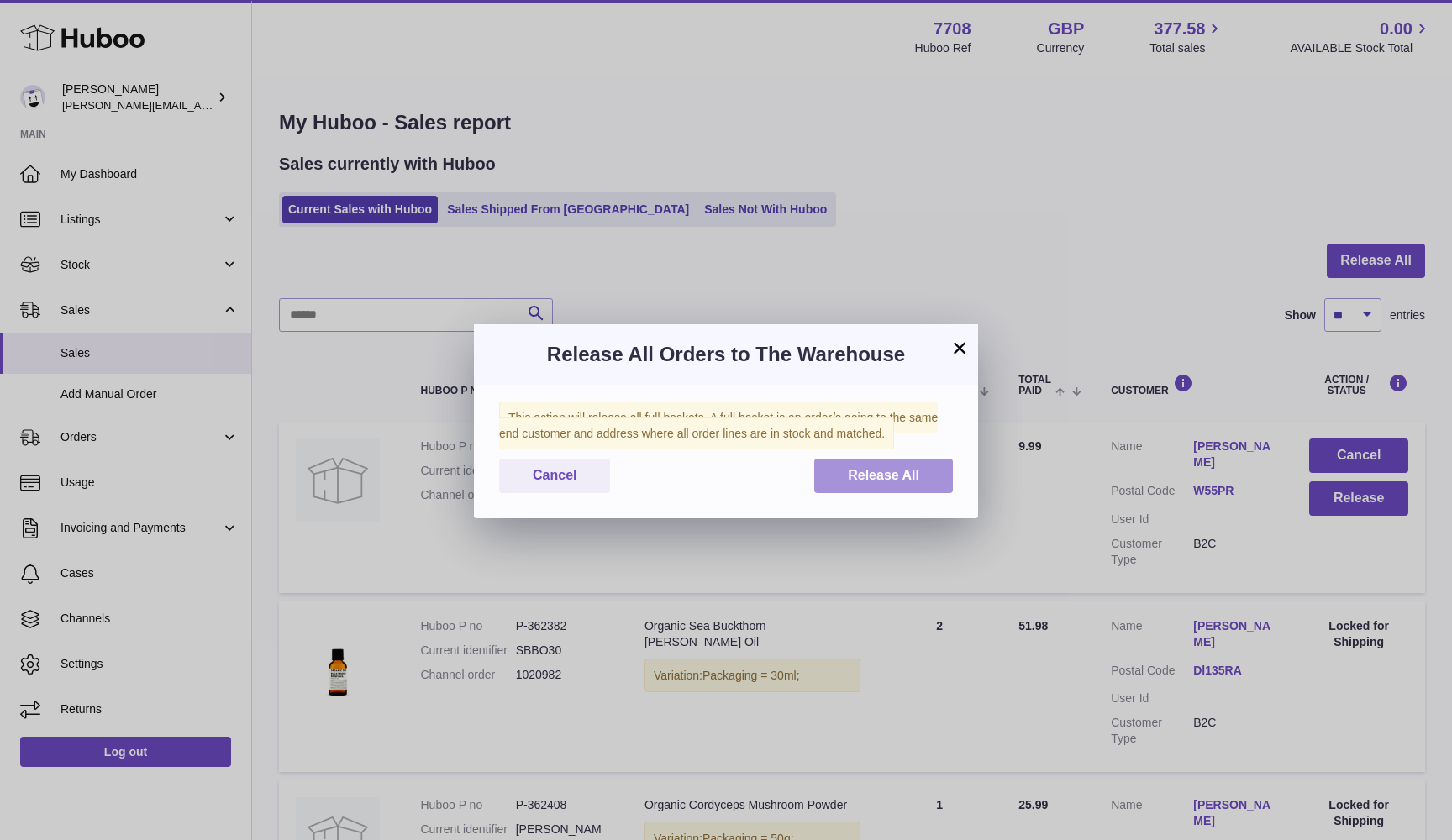
click at [925, 469] on button "Release All" at bounding box center [884, 476] width 139 height 35
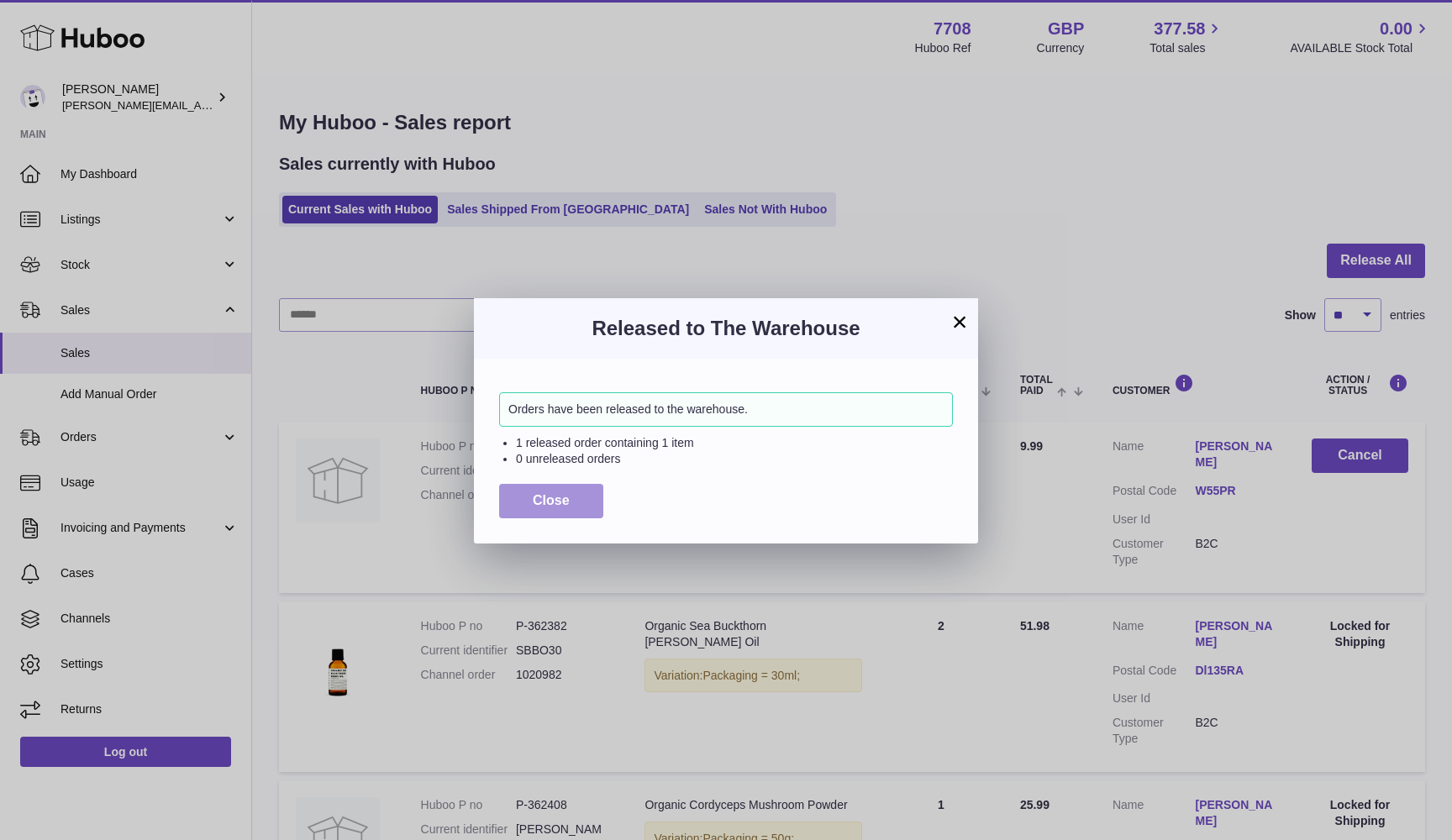
click at [518, 496] on button "Close" at bounding box center [550, 501] width 104 height 35
